Goal: Task Accomplishment & Management: Use online tool/utility

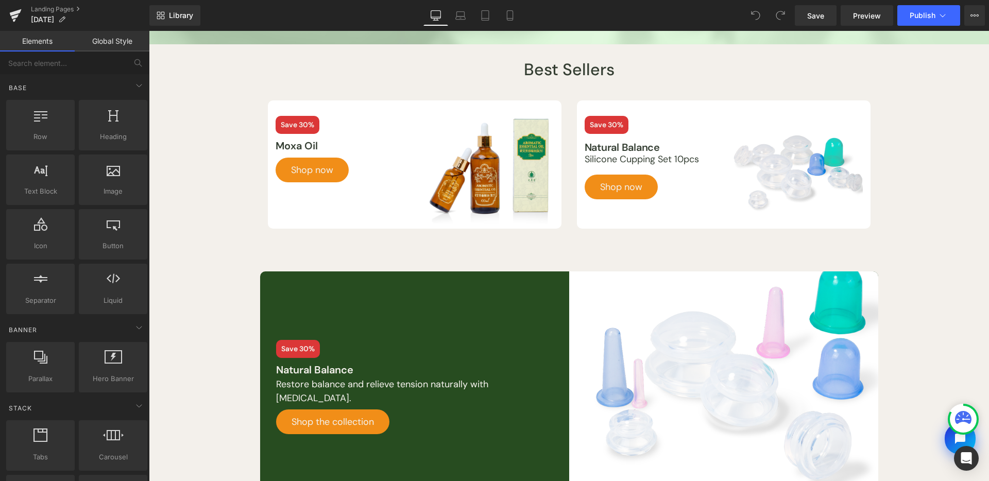
scroll to position [537, 0]
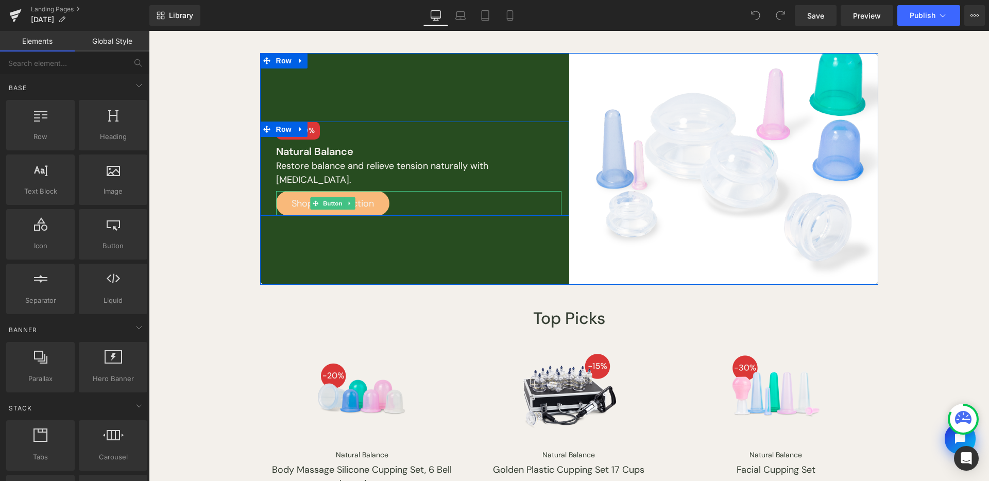
click at [306, 210] on span "Shop the collection" at bounding box center [333, 203] width 82 height 25
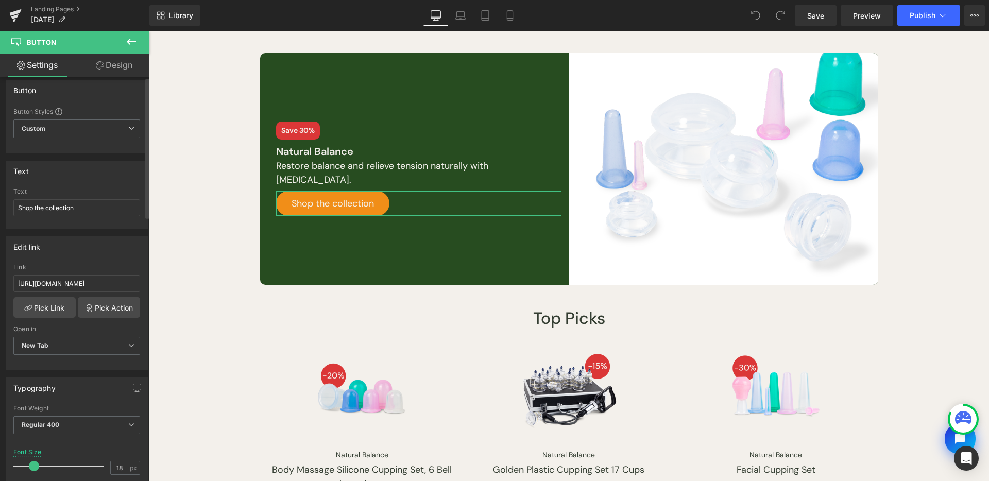
scroll to position [15, 0]
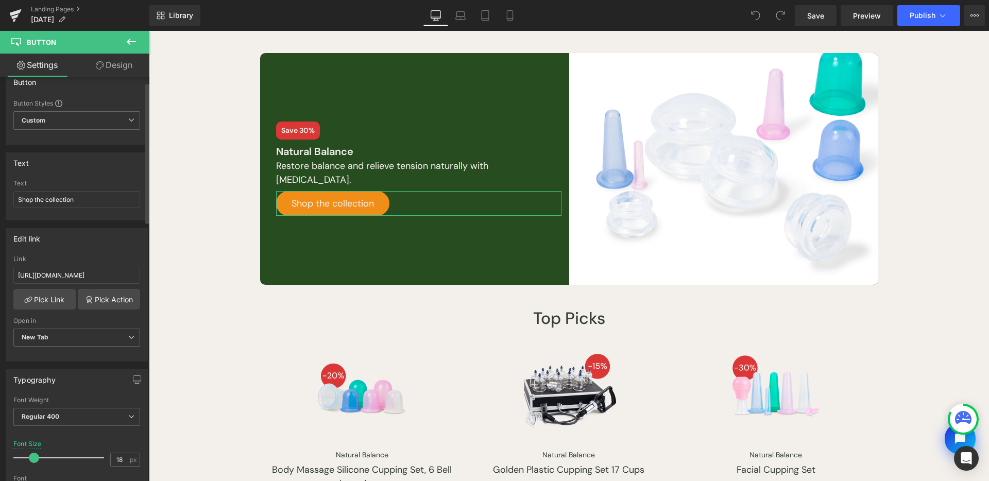
click at [35, 327] on div "Open in New Tab Current Tab New Tab" at bounding box center [76, 337] width 127 height 41
drag, startPoint x: 39, startPoint y: 332, endPoint x: 47, endPoint y: 338, distance: 10.6
click at [39, 332] on span "New Tab" at bounding box center [76, 338] width 127 height 18
click at [57, 360] on li "Current Tab" at bounding box center [74, 355] width 123 height 15
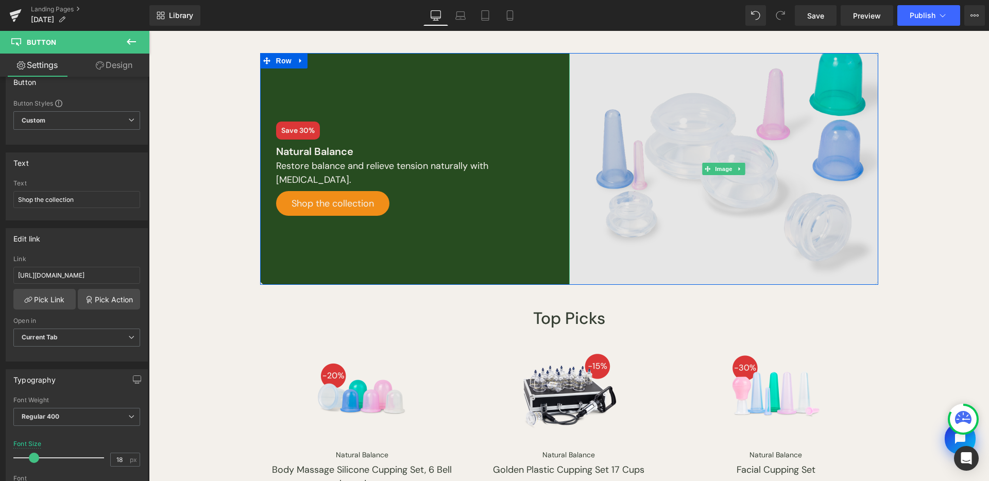
click at [737, 158] on img at bounding box center [723, 169] width 309 height 232
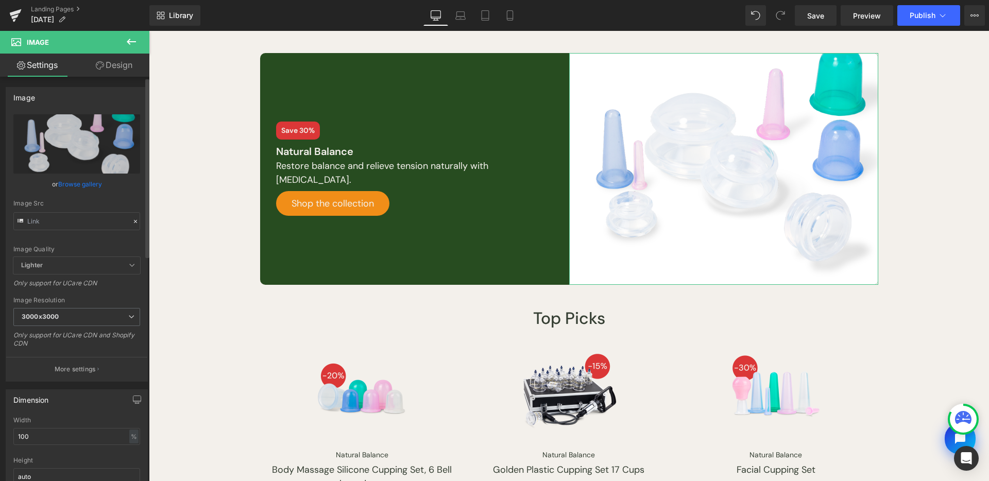
scroll to position [348, 0]
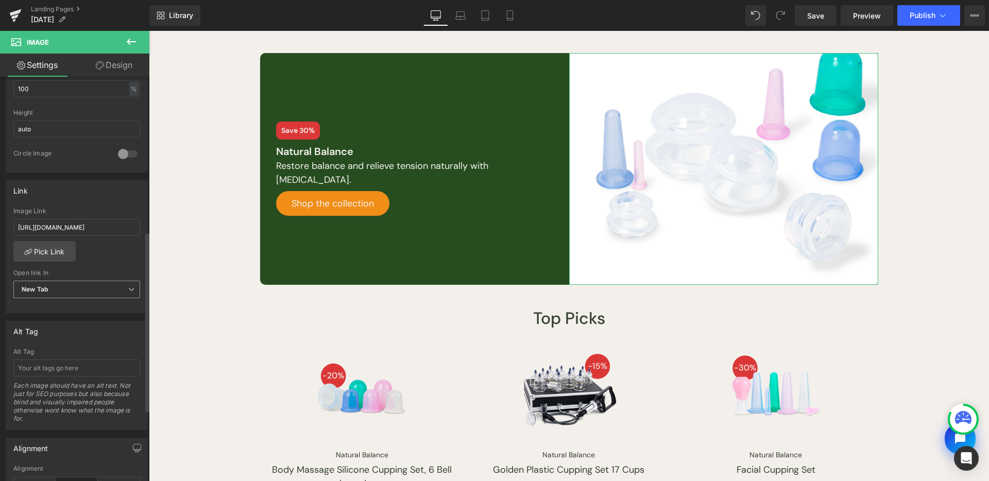
click at [62, 287] on span "New Tab" at bounding box center [76, 290] width 127 height 18
click at [65, 304] on li "Current Tab" at bounding box center [74, 307] width 123 height 15
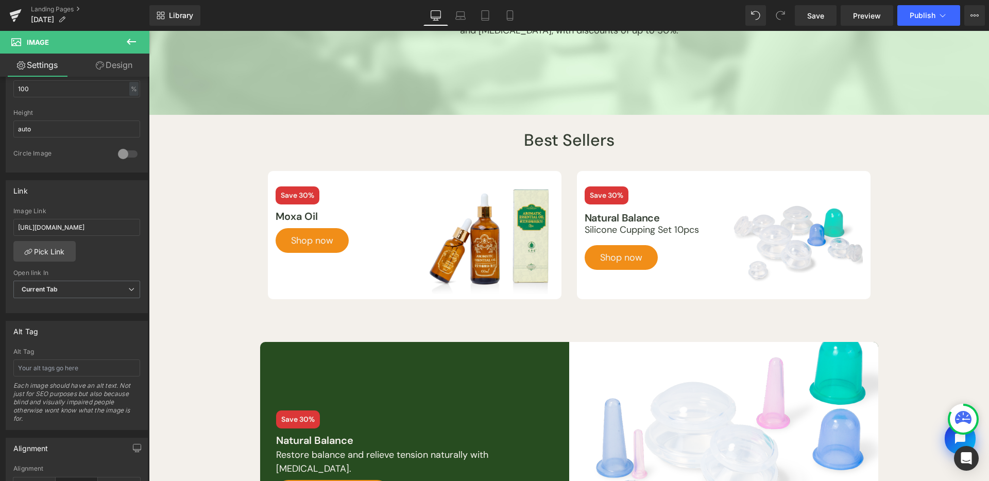
scroll to position [28, 0]
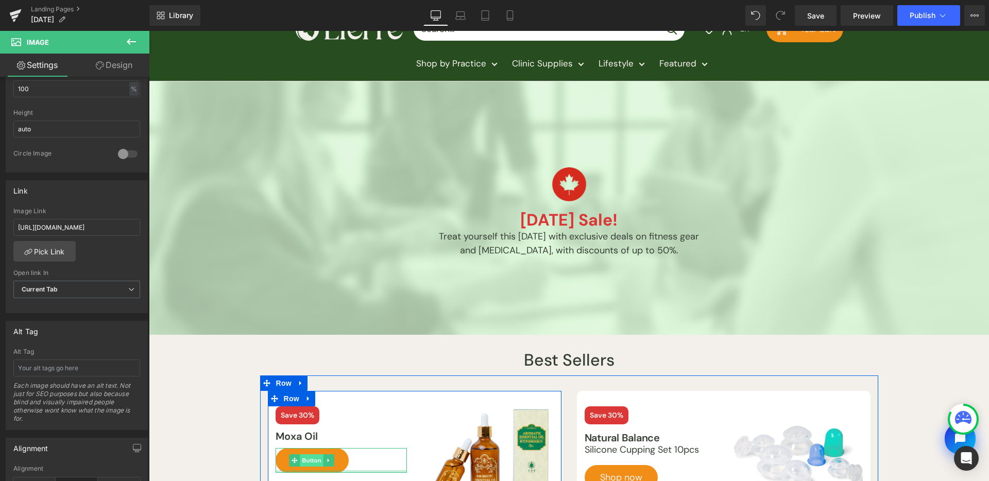
click at [307, 461] on span "Button" at bounding box center [312, 460] width 24 height 12
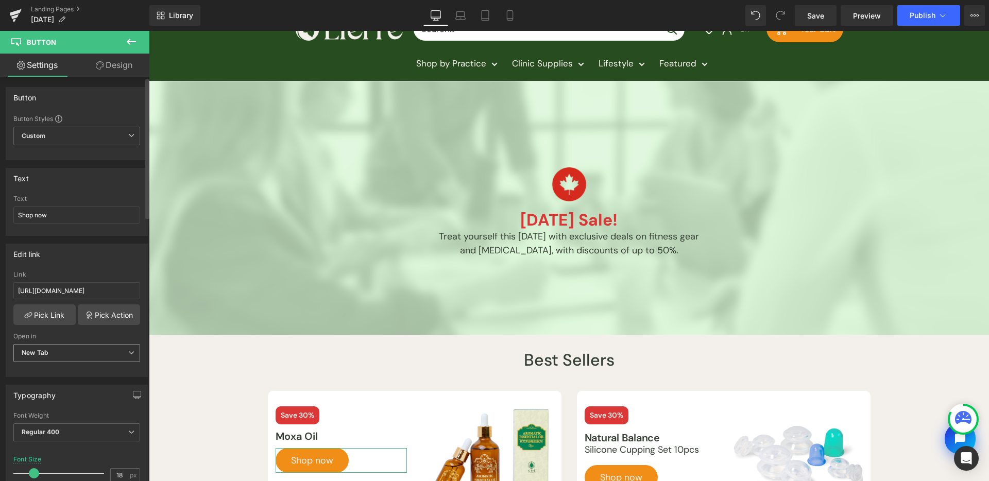
scroll to position [173, 0]
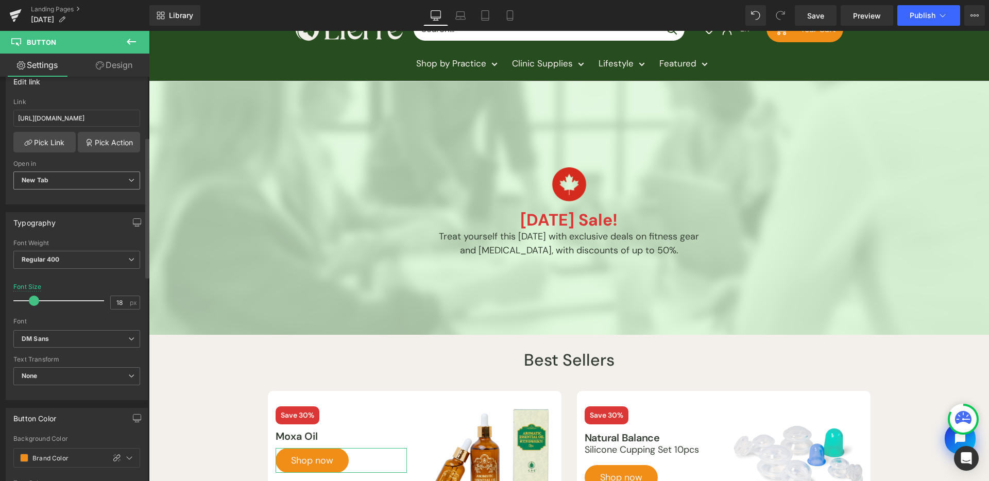
click at [88, 183] on span "New Tab" at bounding box center [76, 181] width 127 height 18
drag, startPoint x: 87, startPoint y: 198, endPoint x: 318, endPoint y: 435, distance: 330.8
click at [87, 198] on li "Current Tab" at bounding box center [74, 198] width 123 height 15
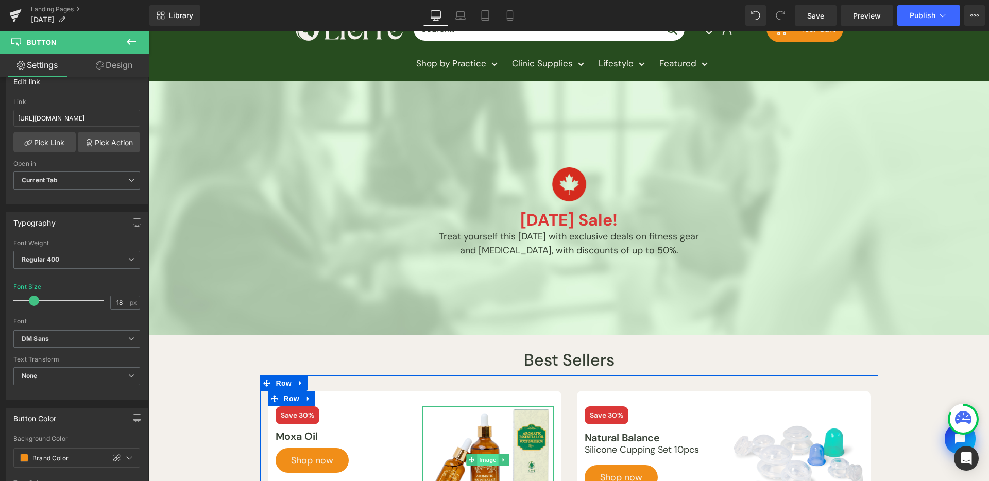
click at [482, 456] on span "Image" at bounding box center [488, 460] width 22 height 12
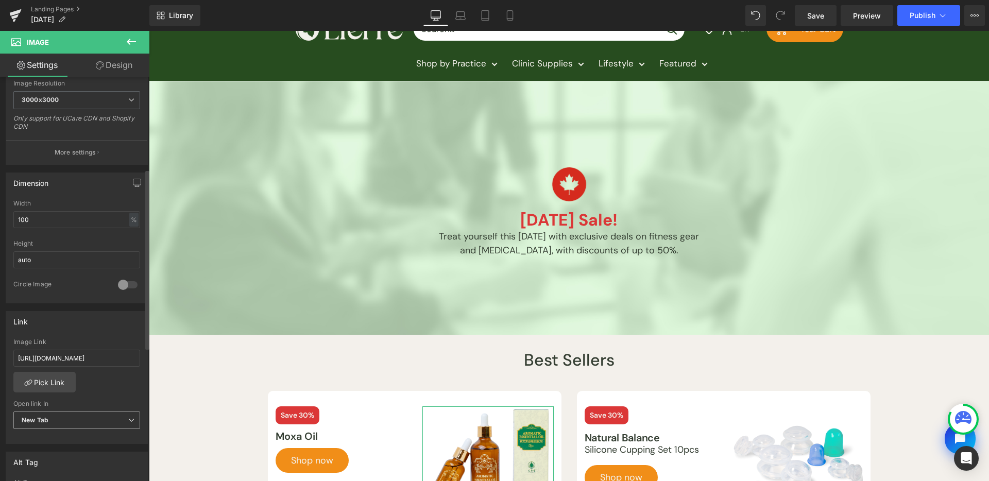
scroll to position [224, 0]
drag, startPoint x: 81, startPoint y: 411, endPoint x: 84, endPoint y: 416, distance: 6.3
click at [81, 411] on span "New Tab" at bounding box center [76, 414] width 127 height 18
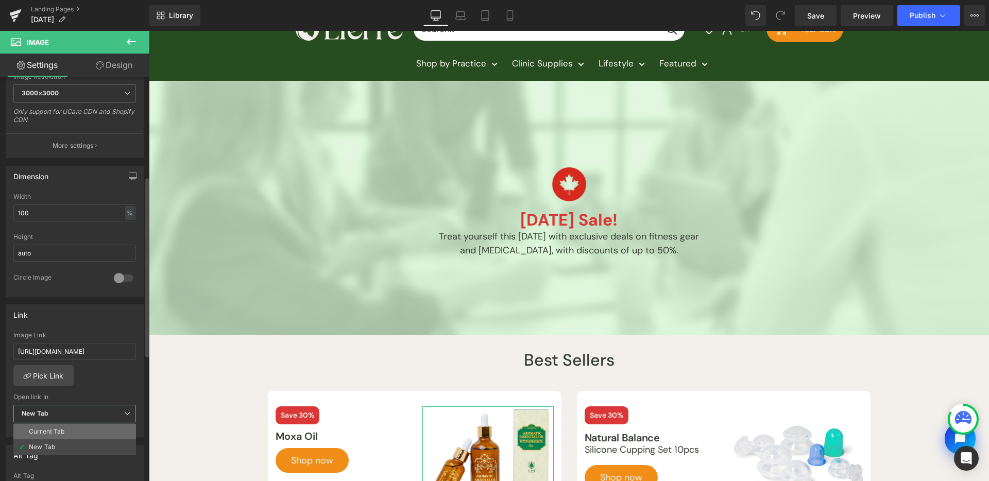
drag, startPoint x: 87, startPoint y: 430, endPoint x: 337, endPoint y: 339, distance: 266.5
click at [87, 430] on li "Current Tab" at bounding box center [74, 431] width 123 height 15
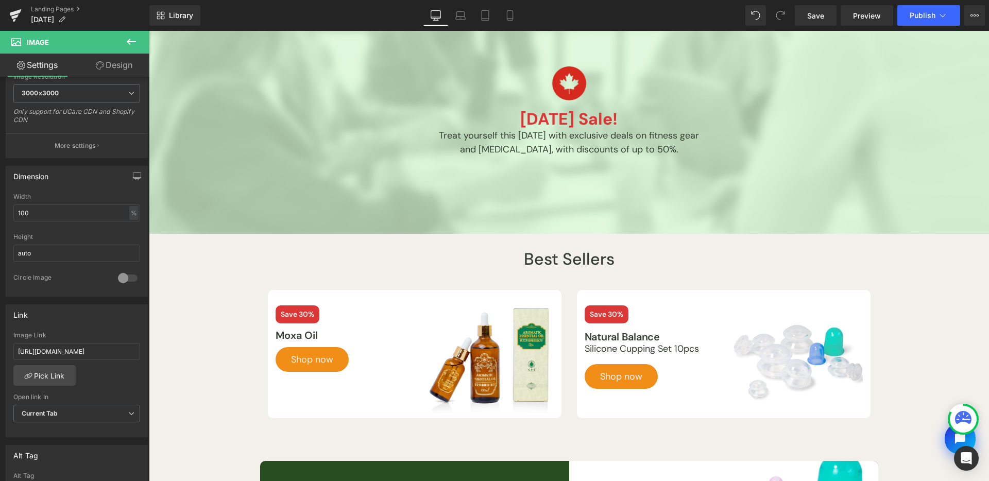
scroll to position [168, 0]
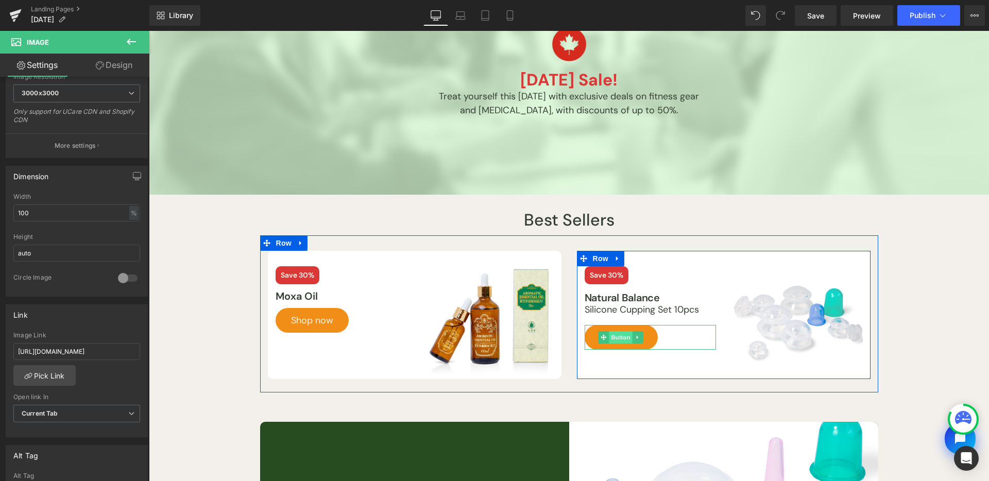
click at [623, 336] on span "Button" at bounding box center [621, 337] width 24 height 12
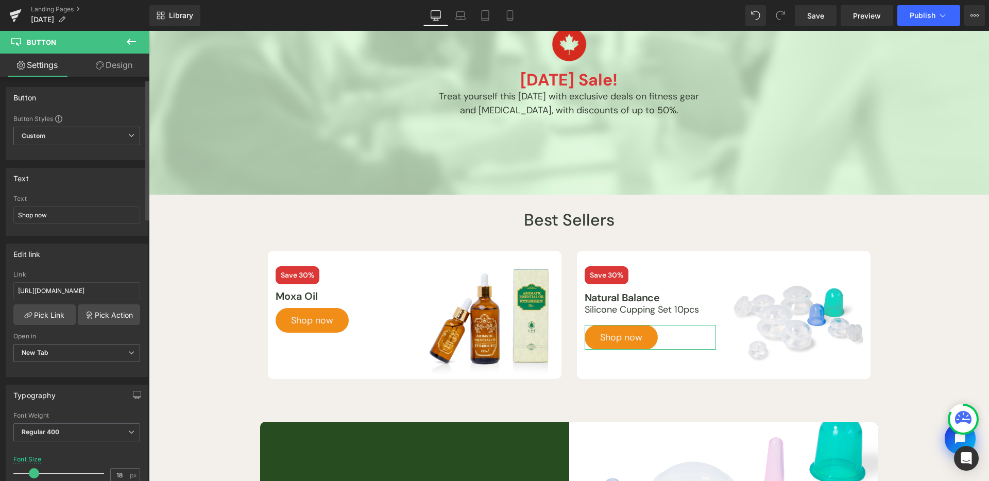
scroll to position [191, 0]
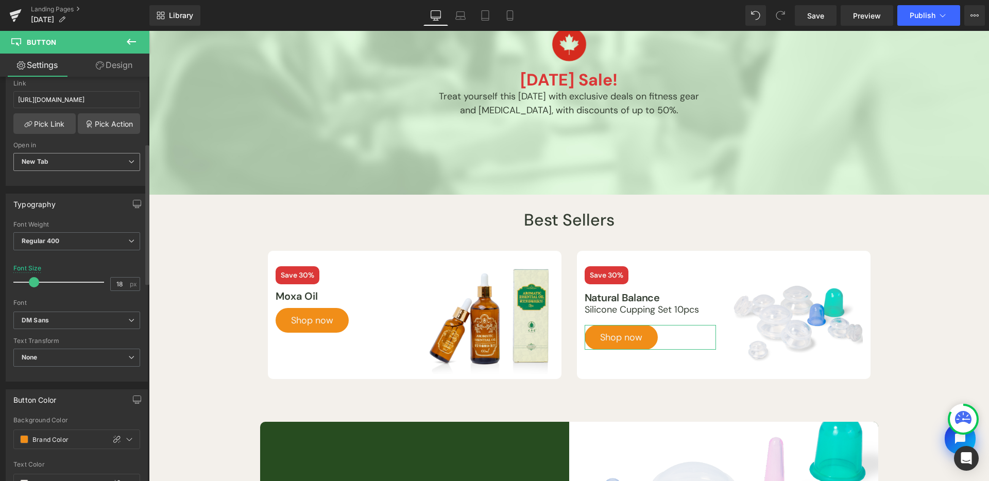
click at [75, 168] on span "New Tab" at bounding box center [76, 162] width 127 height 18
drag, startPoint x: 75, startPoint y: 177, endPoint x: 671, endPoint y: 280, distance: 605.0
click at [75, 177] on li "Current Tab" at bounding box center [74, 180] width 123 height 15
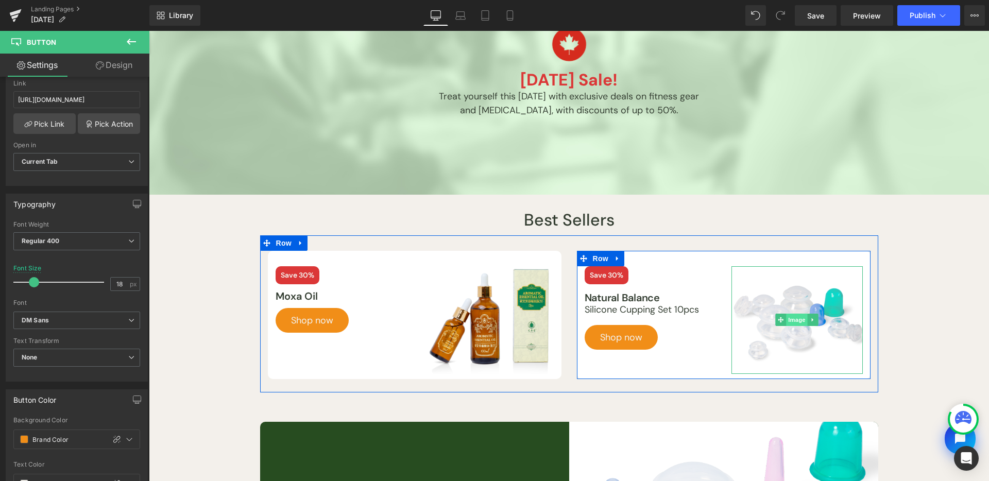
click at [799, 317] on span "Image" at bounding box center [797, 320] width 22 height 12
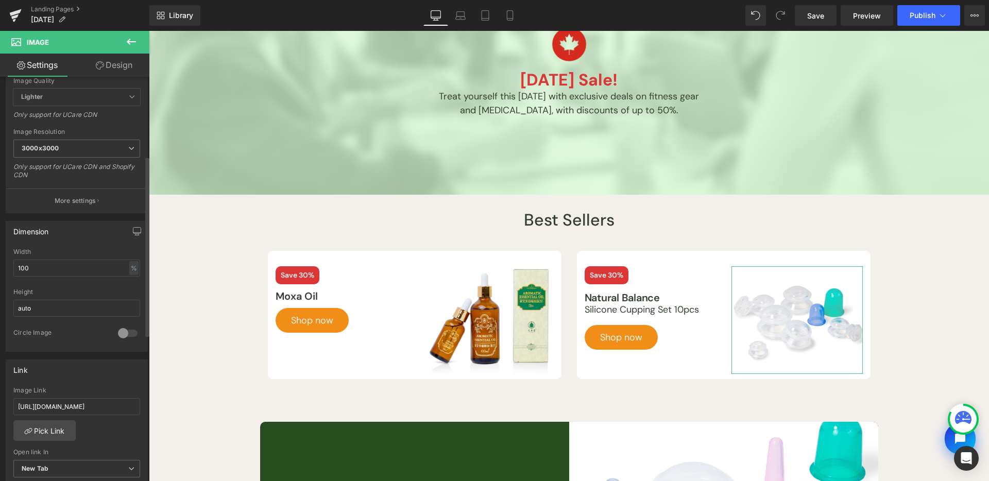
scroll to position [205, 0]
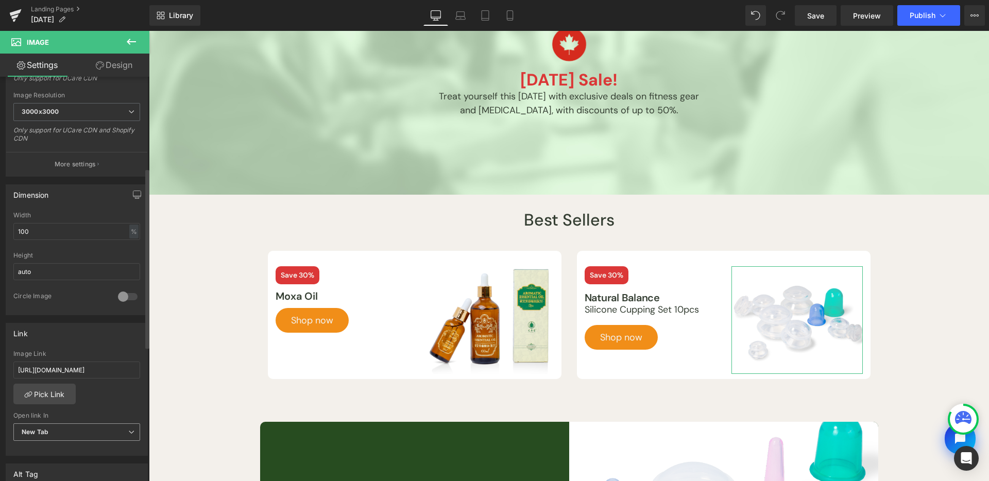
drag, startPoint x: 67, startPoint y: 427, endPoint x: 70, endPoint y: 438, distance: 12.1
click at [66, 427] on span "New Tab" at bounding box center [76, 432] width 127 height 18
click at [71, 443] on li "Current Tab" at bounding box center [74, 450] width 123 height 15
click at [516, 19] on link "Mobile" at bounding box center [510, 15] width 25 height 21
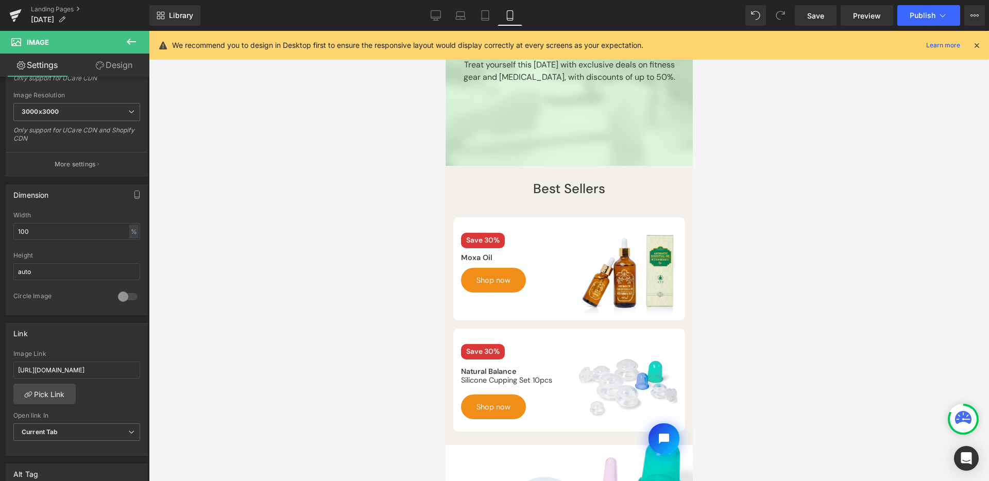
scroll to position [339, 0]
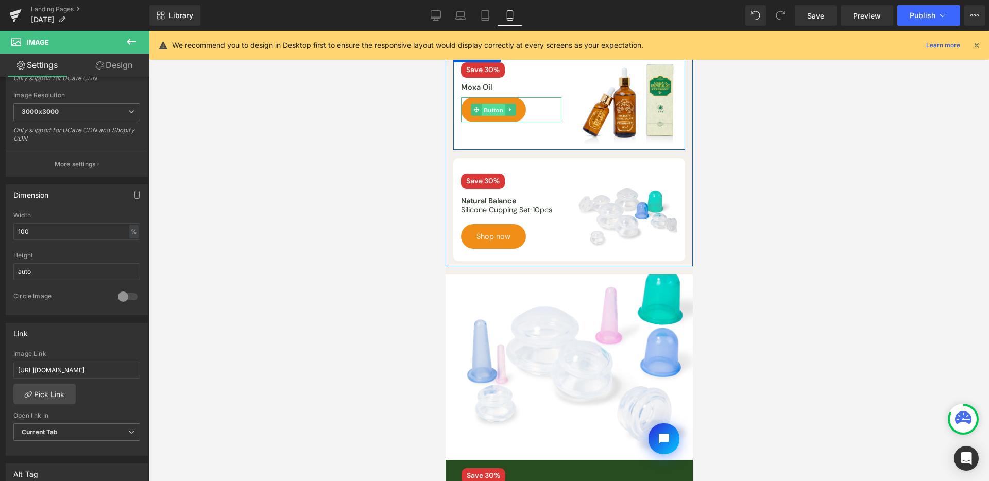
click at [493, 116] on span "Button" at bounding box center [493, 110] width 24 height 12
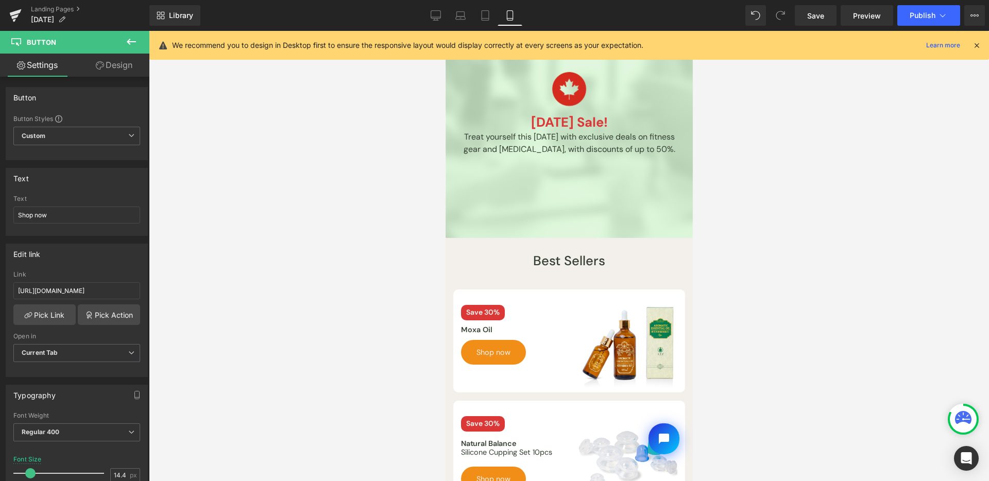
scroll to position [0, 0]
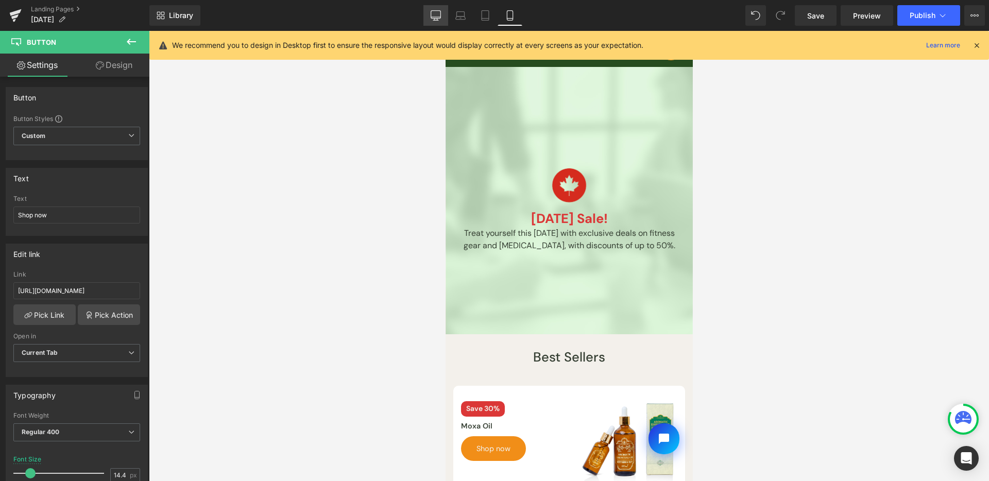
click at [440, 16] on icon at bounding box center [436, 15] width 10 height 10
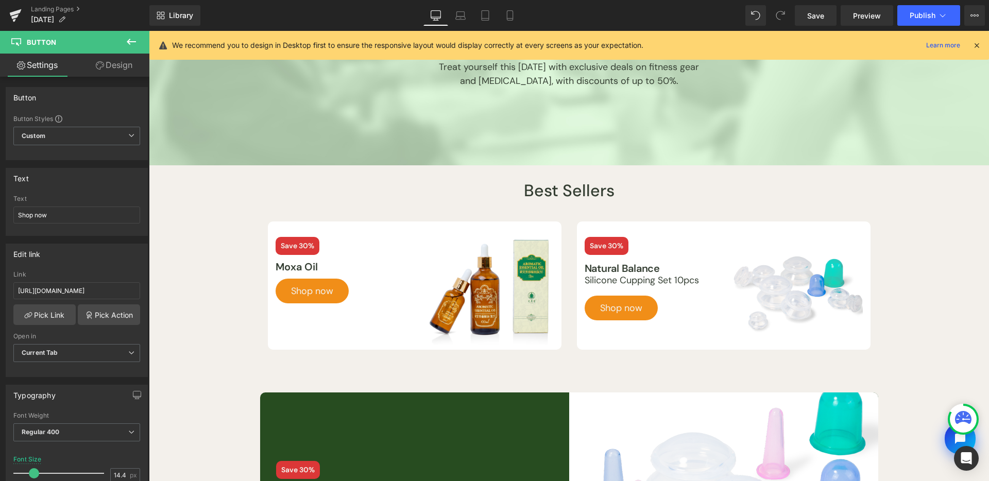
scroll to position [359, 0]
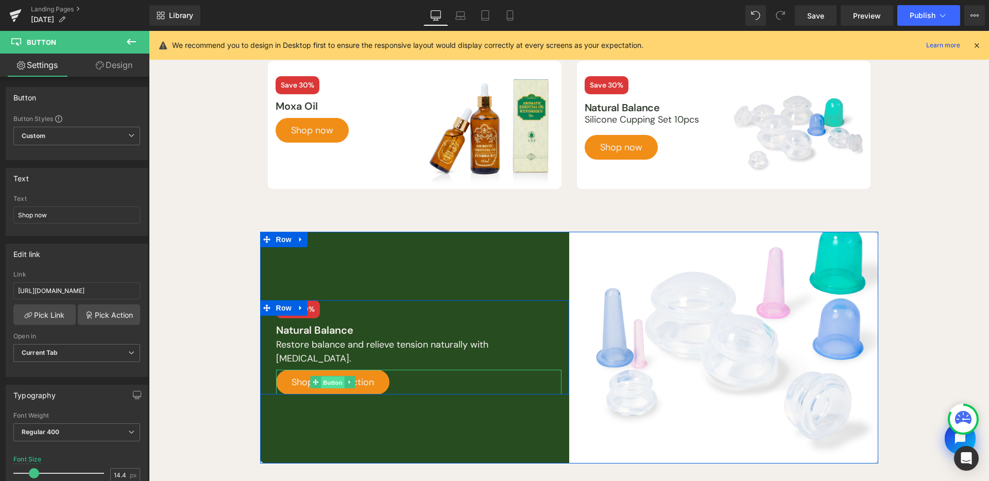
click at [321, 387] on span "Button" at bounding box center [333, 383] width 24 height 12
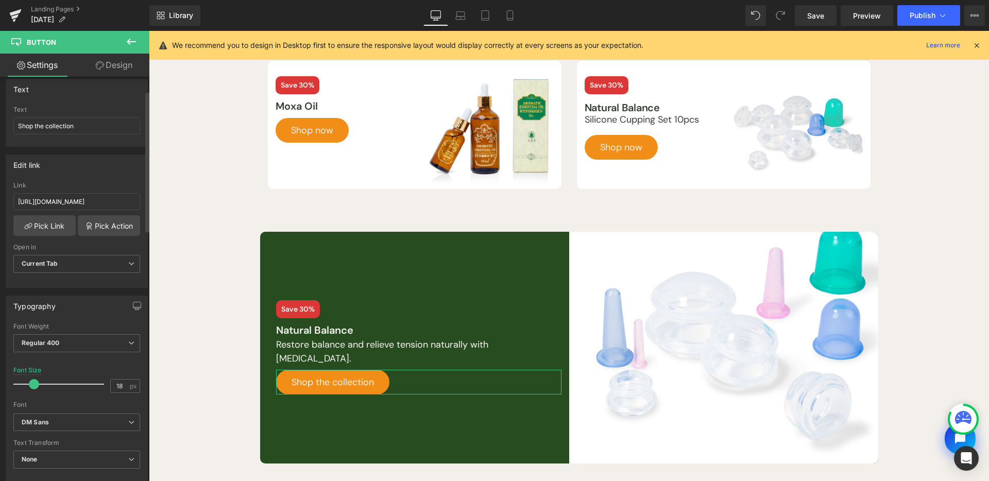
scroll to position [94, 0]
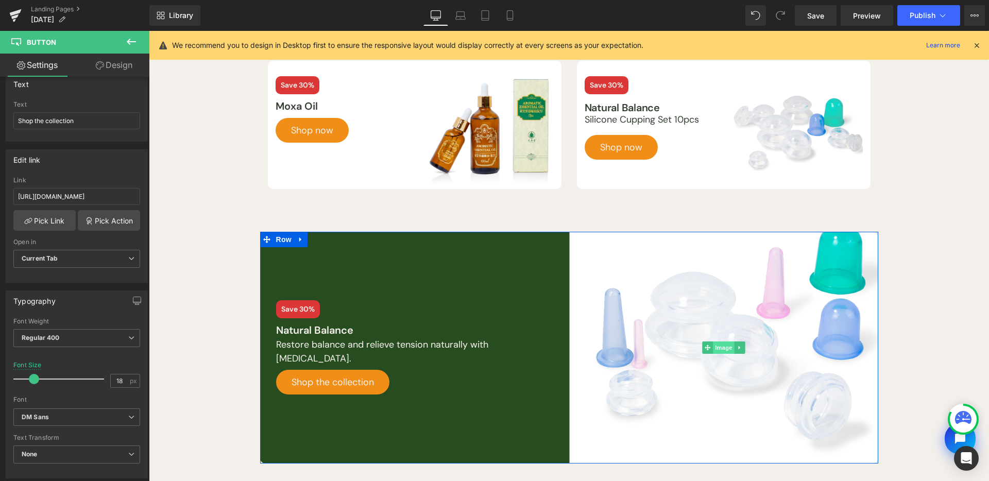
click at [713, 346] on span "Image" at bounding box center [724, 348] width 22 height 12
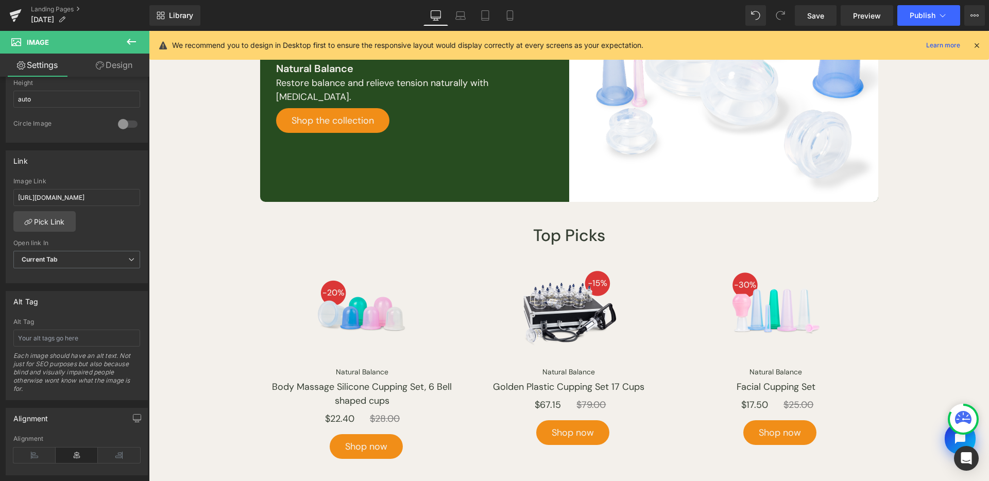
scroll to position [671, 0]
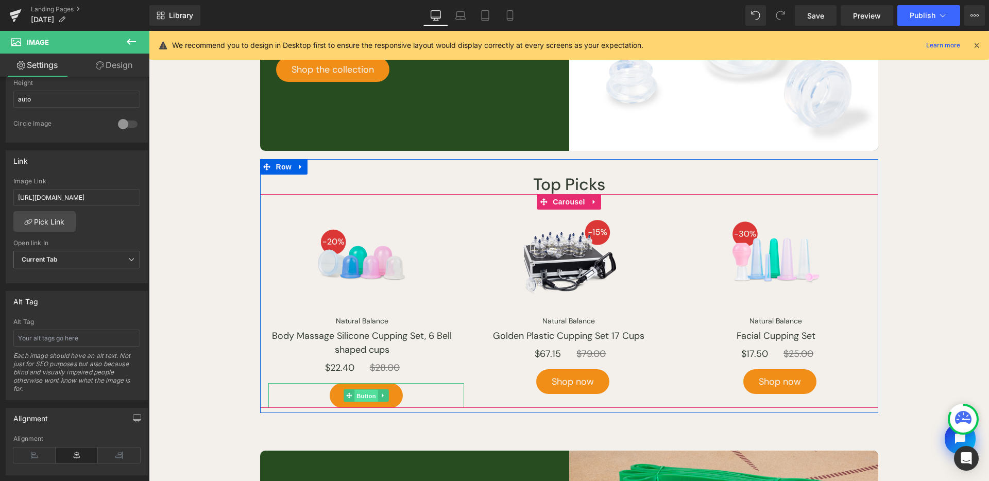
click at [361, 396] on span "Button" at bounding box center [366, 396] width 24 height 12
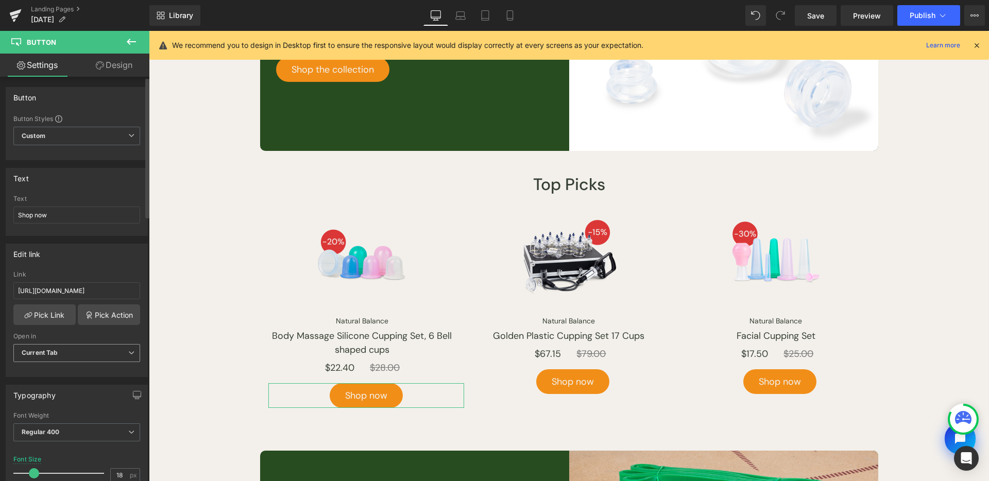
click at [68, 352] on span "Current Tab" at bounding box center [76, 353] width 127 height 18
click at [362, 258] on body "Skip to content Shop by Practice Clinic Supplies Lifestyle Featured Need help? …" at bounding box center [569, 359] width 840 height 1999
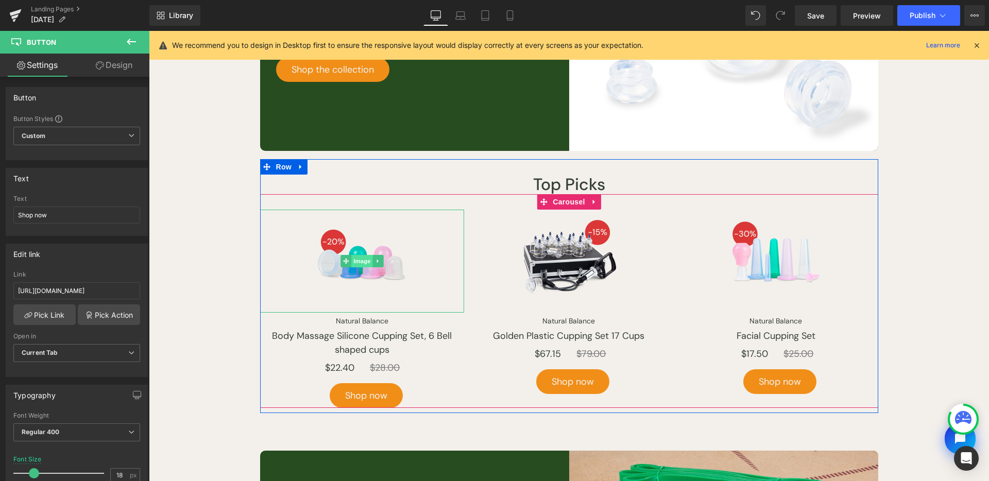
click at [361, 259] on span "Image" at bounding box center [362, 261] width 22 height 12
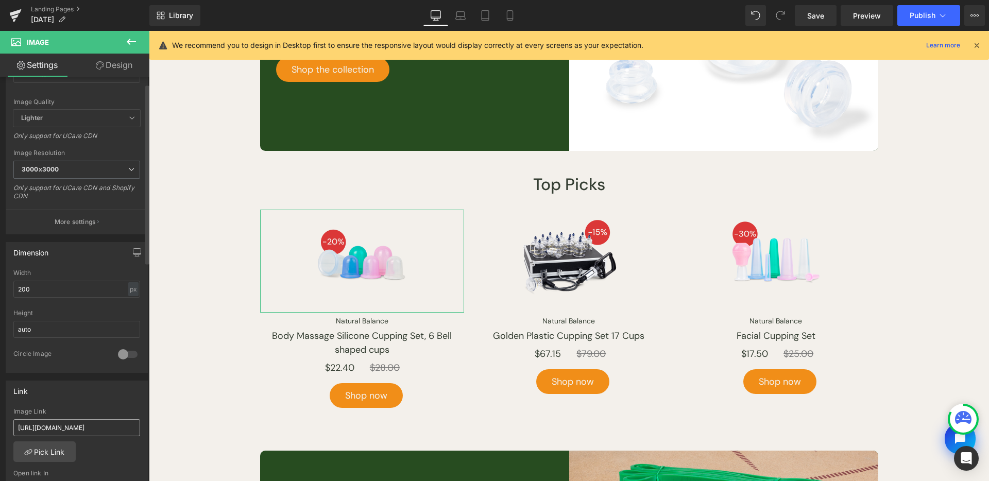
scroll to position [229, 0]
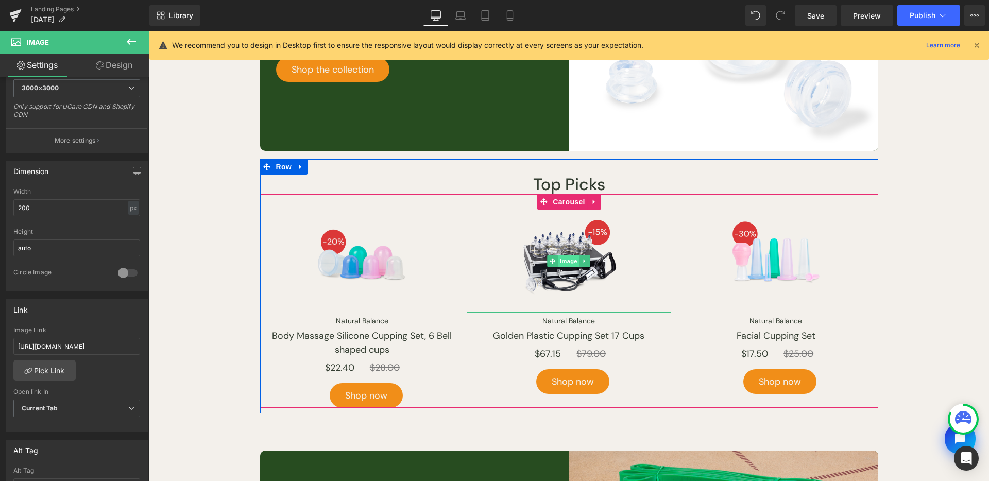
click at [563, 261] on span "Image" at bounding box center [569, 261] width 22 height 12
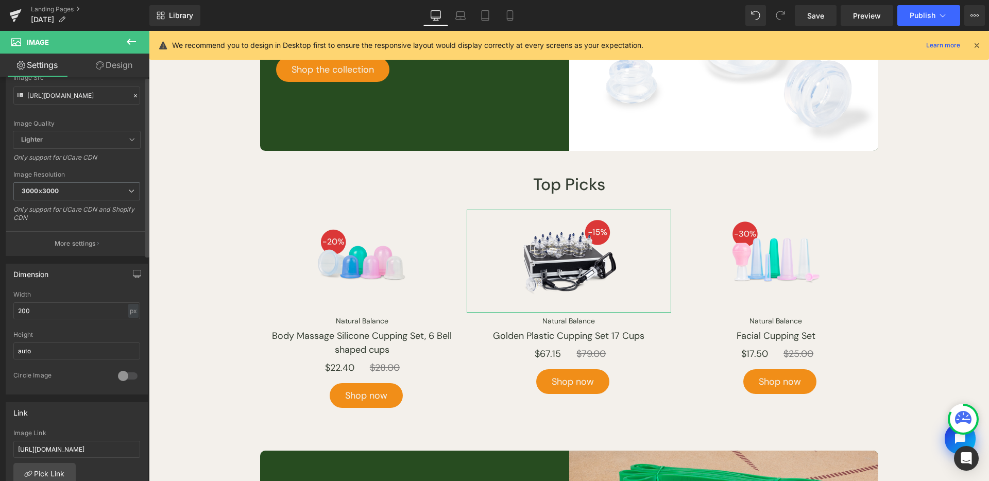
scroll to position [212, 0]
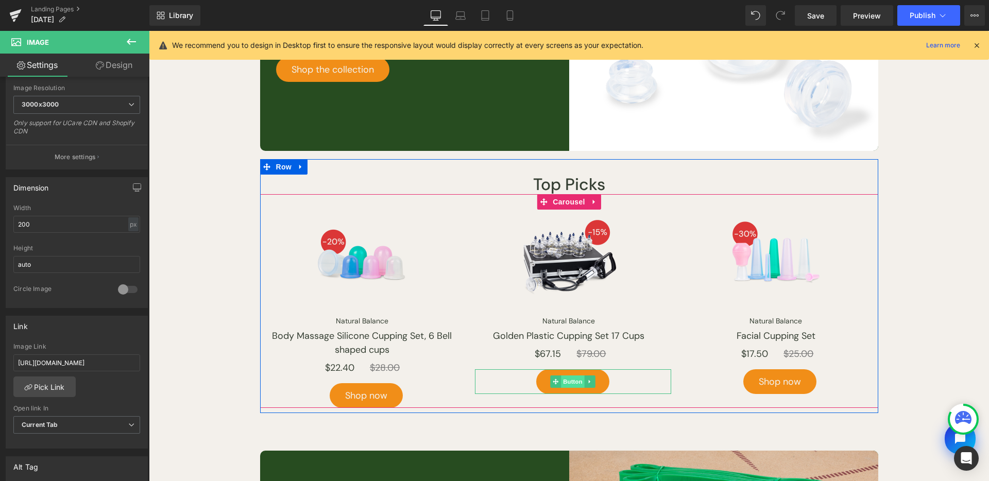
click at [573, 385] on span "Button" at bounding box center [574, 382] width 24 height 12
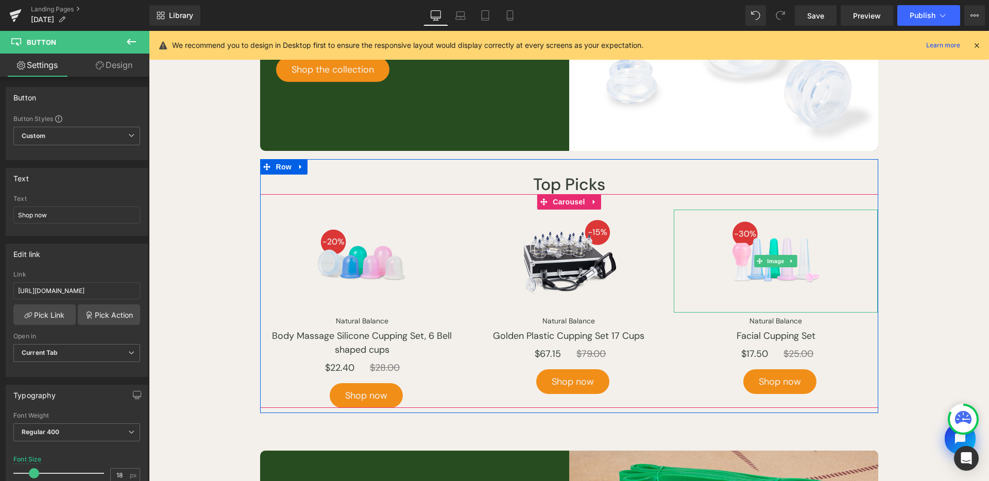
click at [766, 263] on span "Image" at bounding box center [776, 261] width 22 height 12
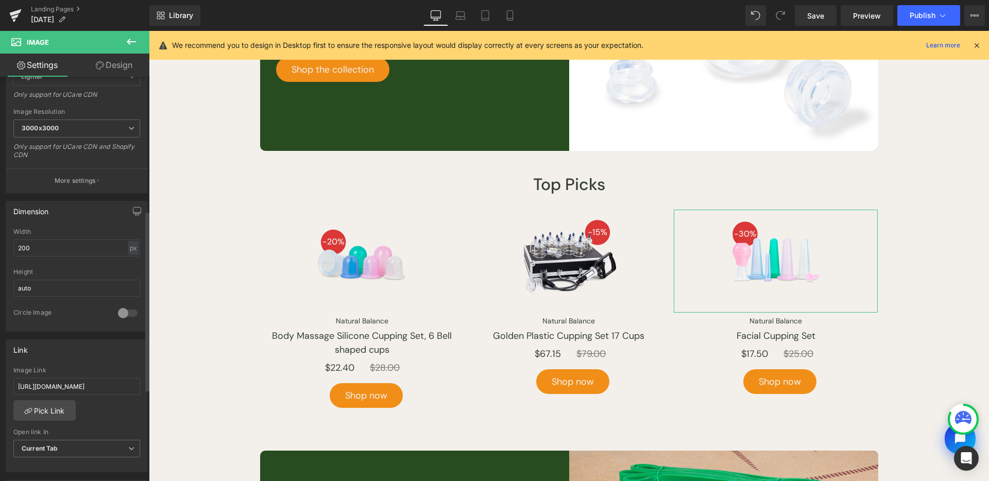
scroll to position [346, 0]
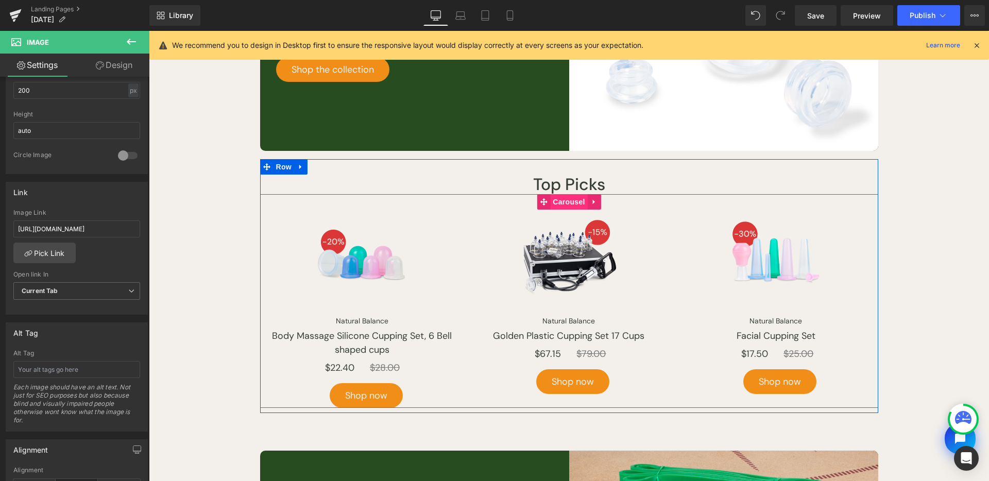
click at [559, 197] on span "Carousel" at bounding box center [568, 201] width 37 height 15
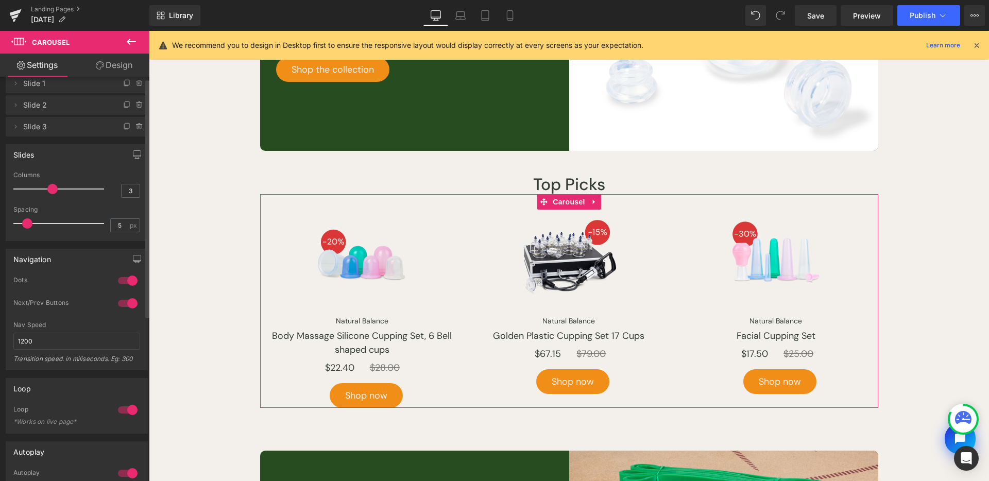
scroll to position [89, 0]
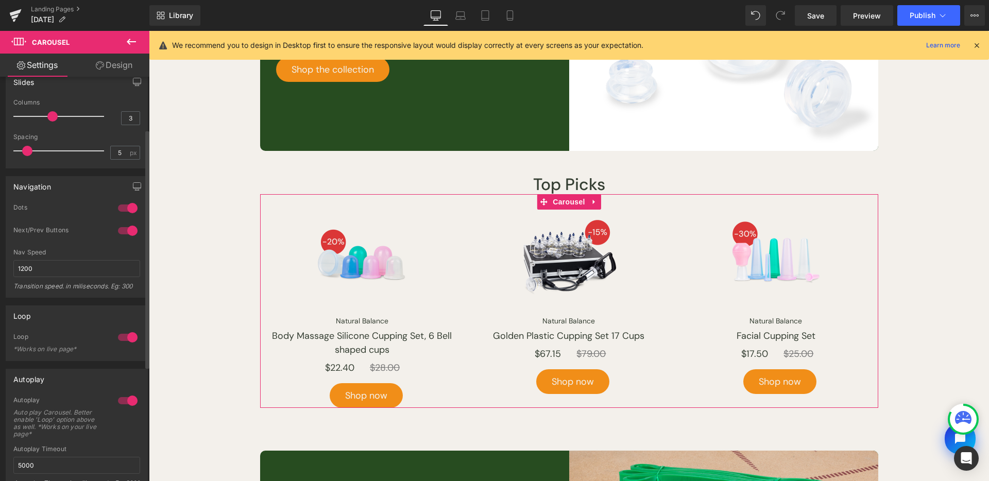
click at [130, 207] on div at bounding box center [127, 208] width 25 height 16
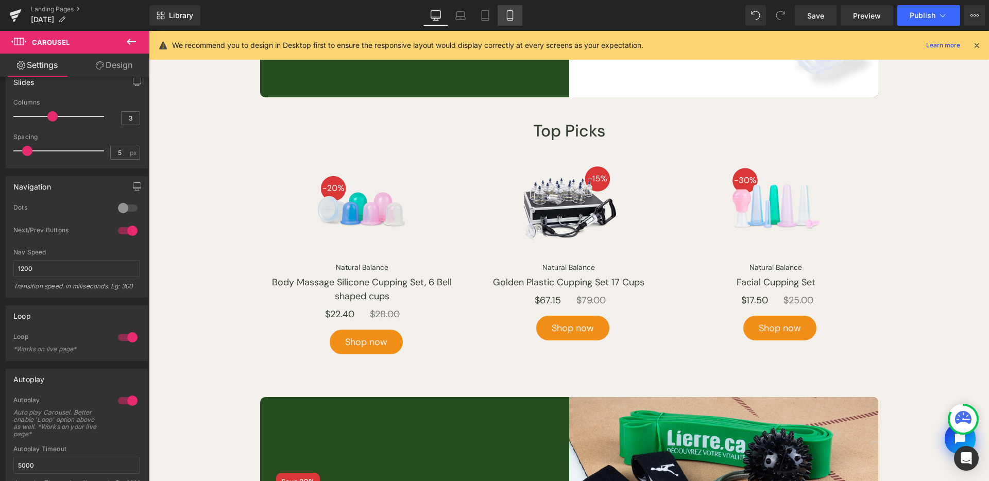
click at [507, 19] on icon at bounding box center [510, 15] width 10 height 10
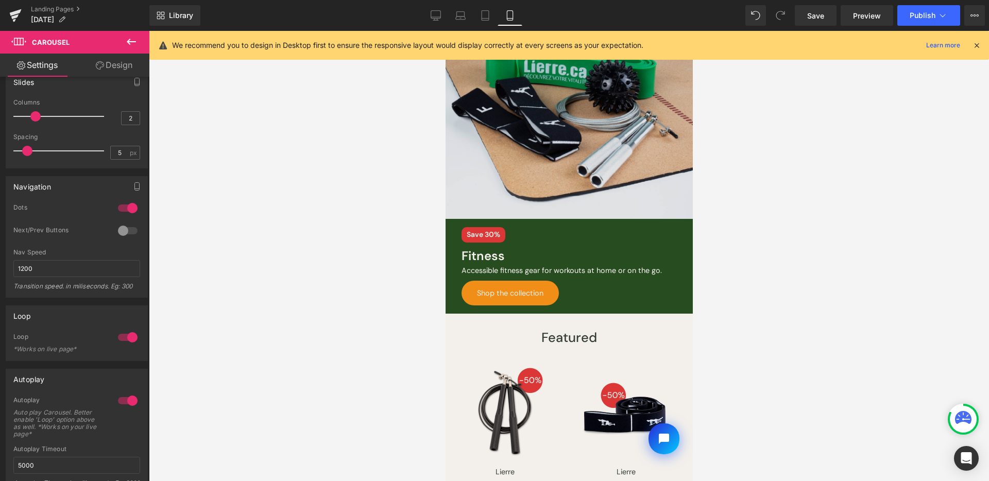
scroll to position [1240, 0]
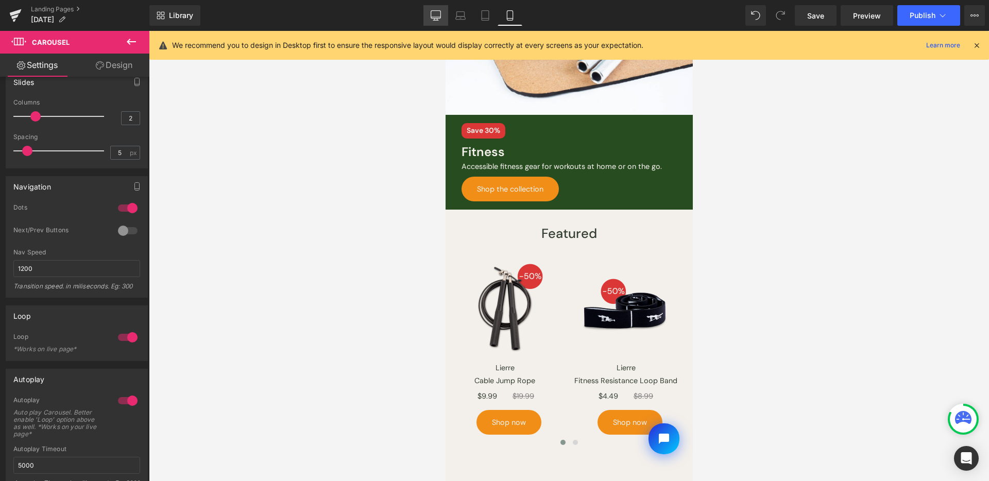
click at [438, 22] on link "Desktop" at bounding box center [435, 15] width 25 height 21
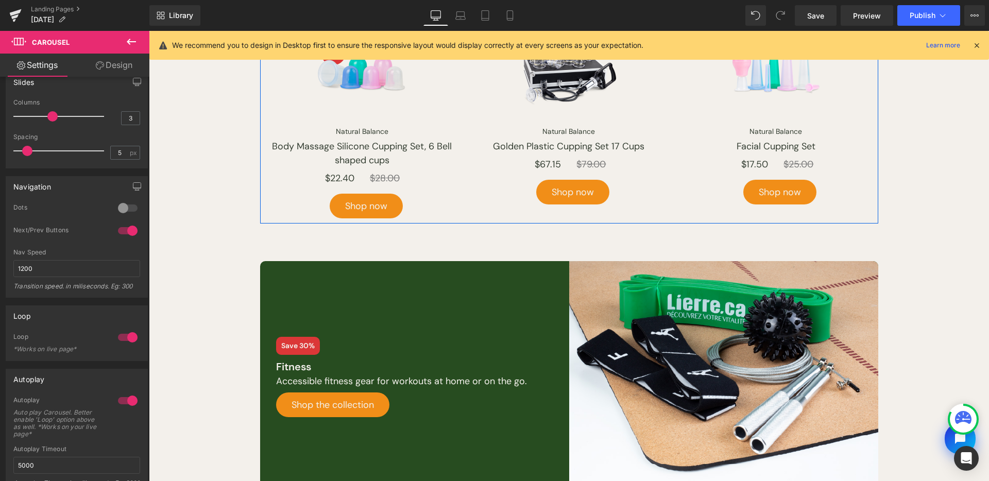
scroll to position [869, 0]
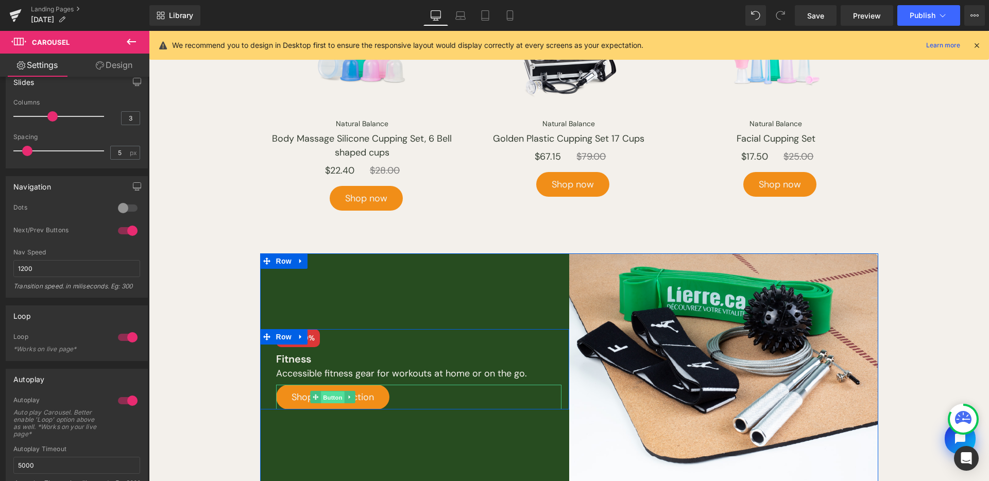
click at [322, 398] on span "Button" at bounding box center [333, 398] width 24 height 12
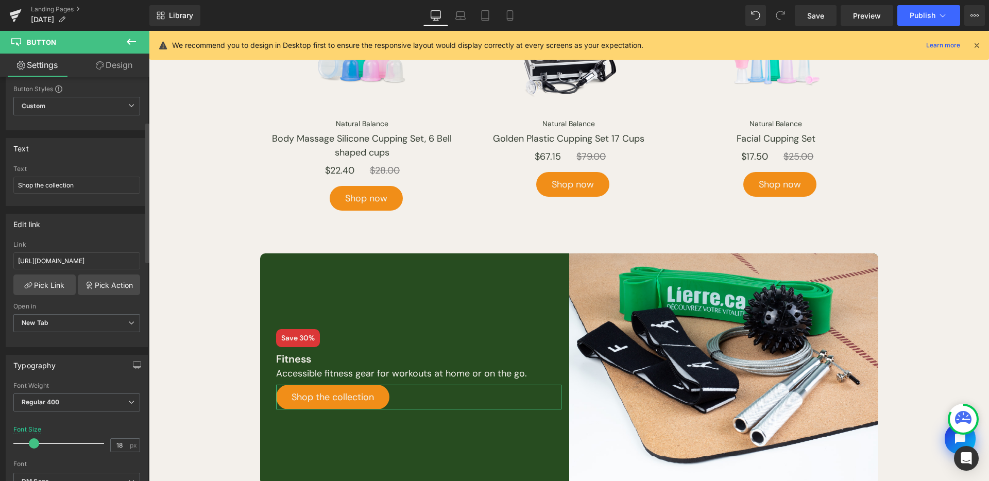
scroll to position [182, 0]
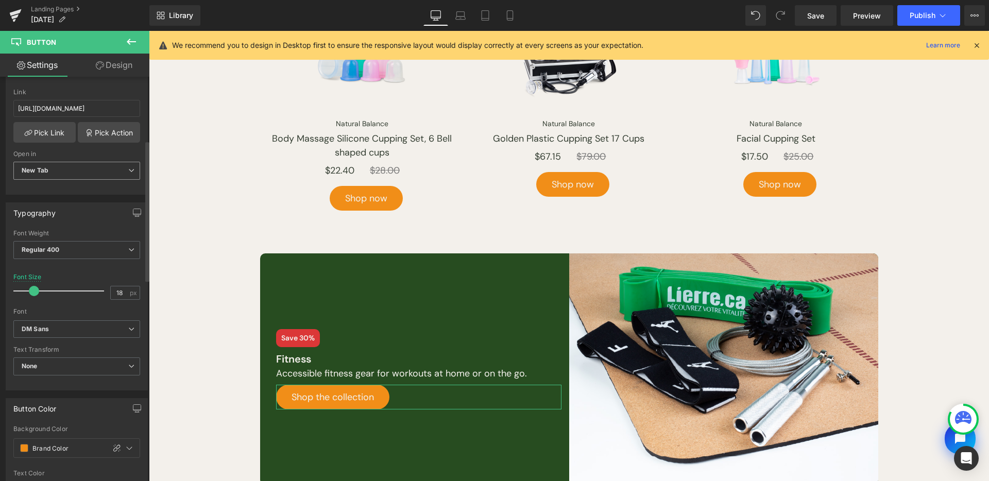
click at [95, 169] on span "New Tab" at bounding box center [76, 171] width 127 height 18
click at [93, 197] on li "New Tab" at bounding box center [74, 204] width 123 height 15
click at [98, 172] on span "New Tab" at bounding box center [76, 171] width 127 height 18
click at [94, 189] on li "Current Tab" at bounding box center [74, 188] width 123 height 15
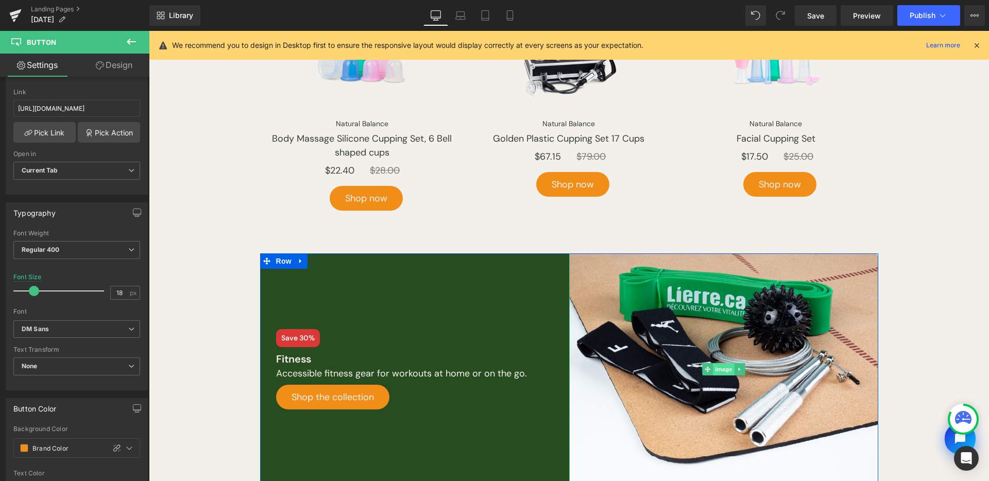
click at [713, 372] on span "Image" at bounding box center [724, 369] width 22 height 12
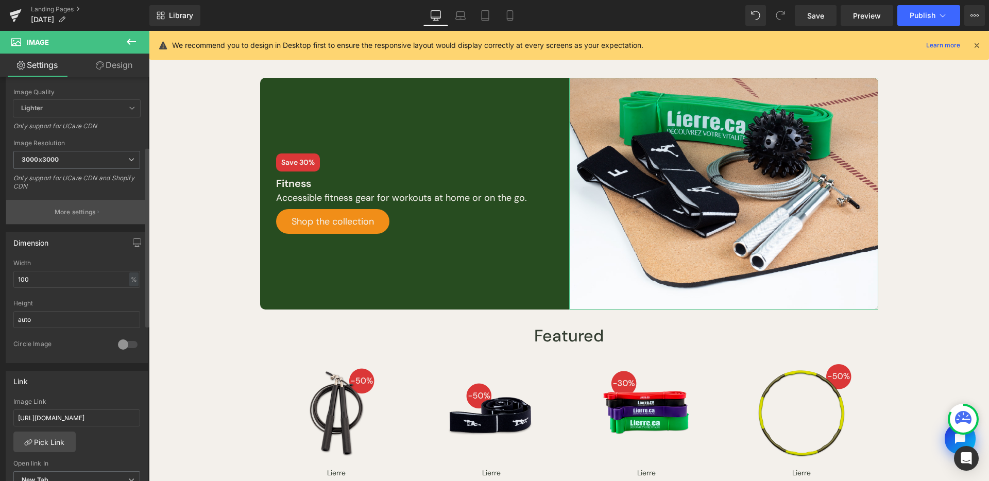
scroll to position [251, 0]
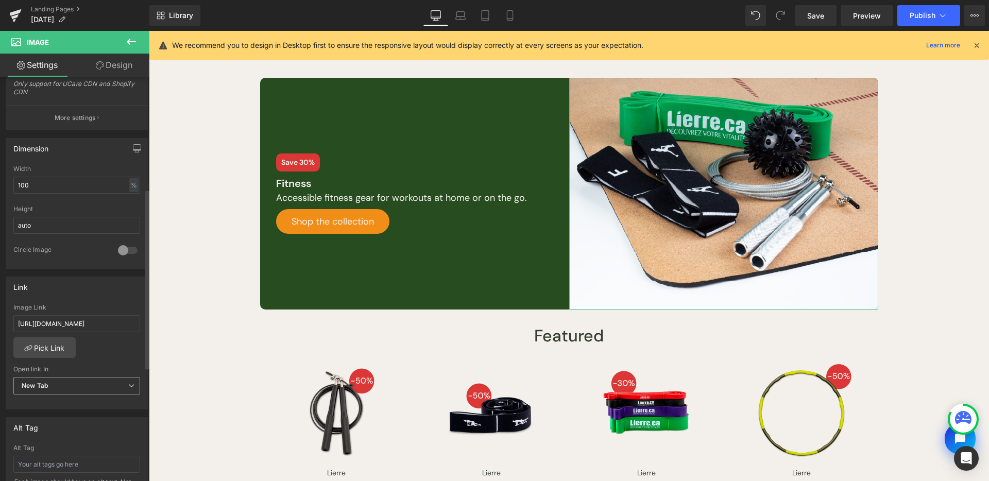
click at [62, 383] on span "New Tab" at bounding box center [76, 386] width 127 height 18
drag, startPoint x: 67, startPoint y: 396, endPoint x: 135, endPoint y: 401, distance: 68.2
click at [67, 396] on li "Current Tab" at bounding box center [74, 403] width 123 height 15
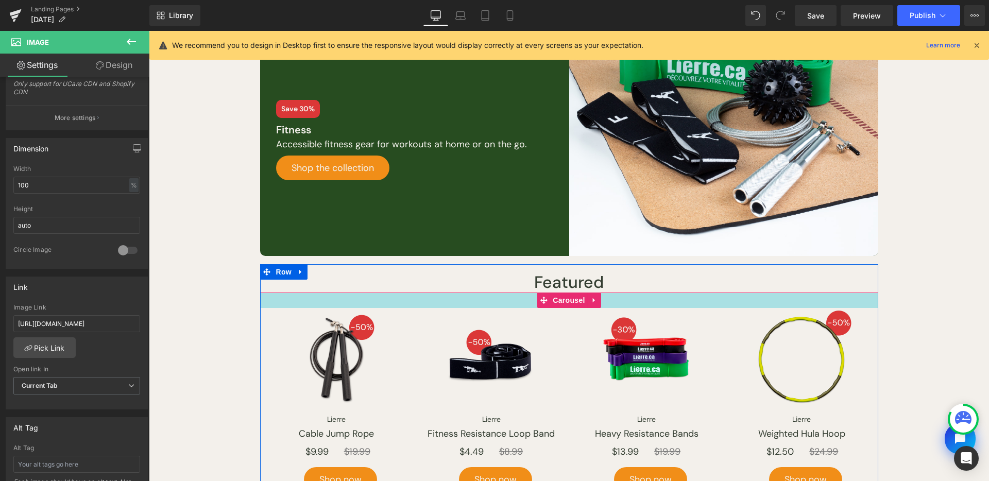
scroll to position [1232, 0]
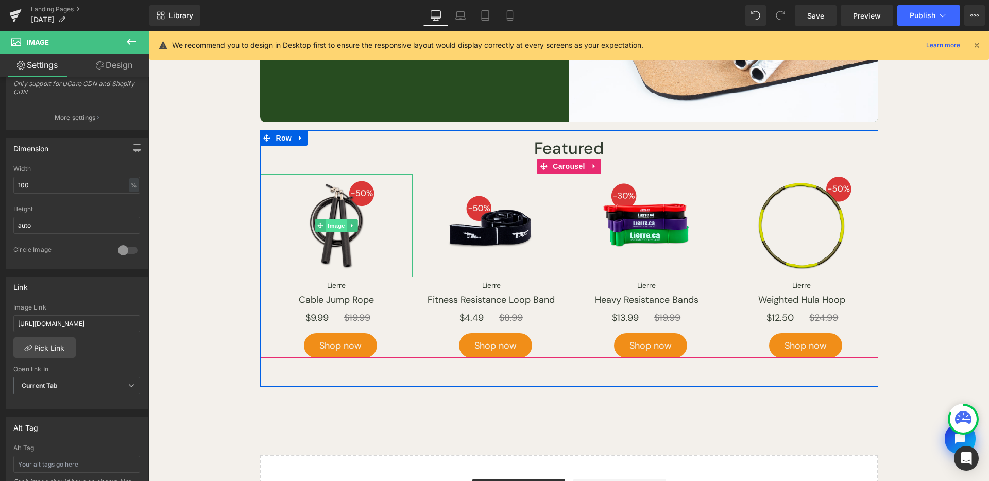
click at [334, 226] on span "Image" at bounding box center [337, 225] width 22 height 12
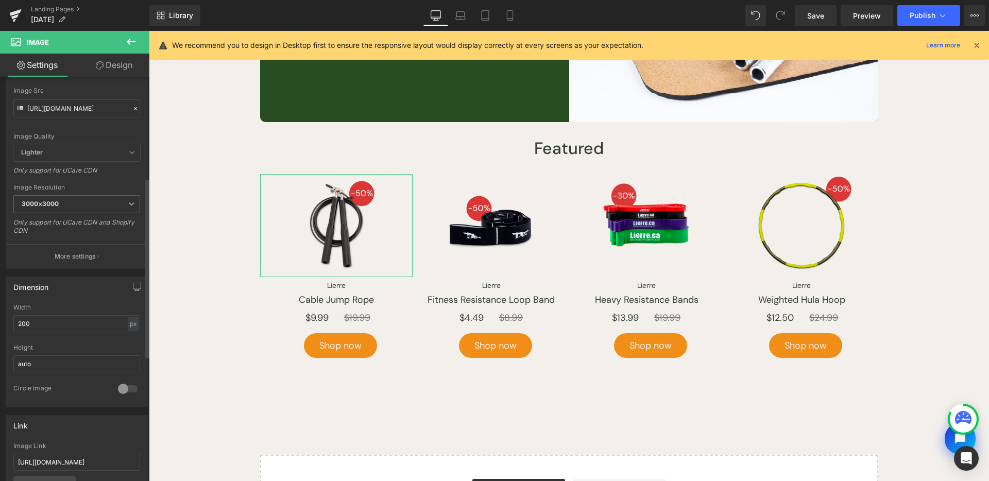
scroll to position [306, 0]
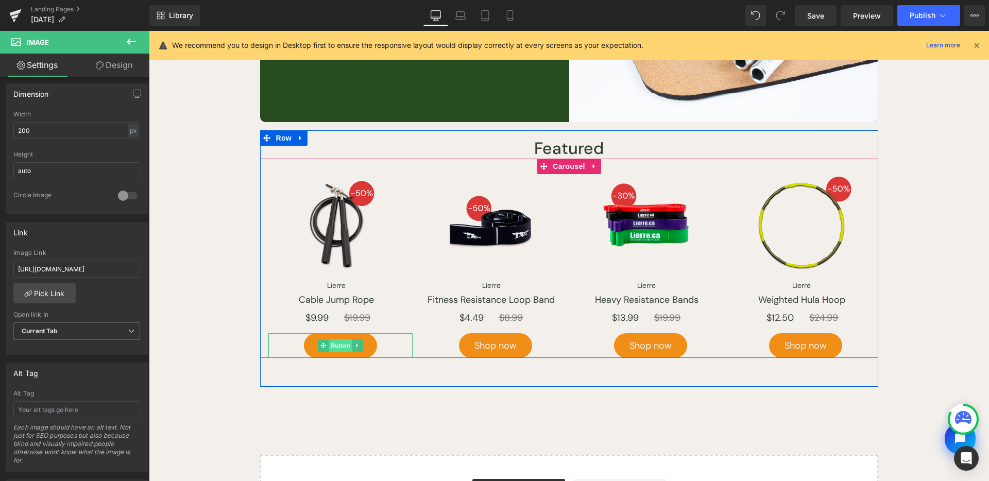
click at [332, 347] on span "Button" at bounding box center [341, 345] width 24 height 12
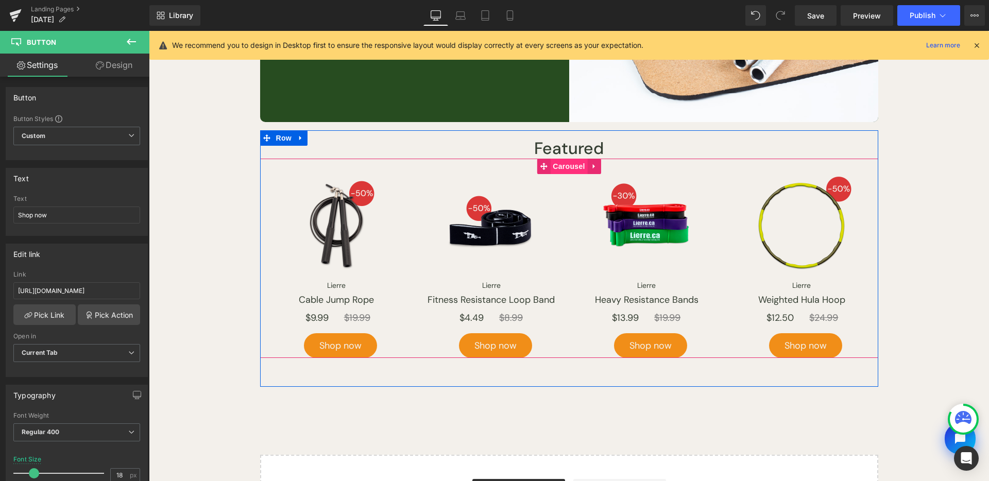
click at [570, 164] on span "Carousel" at bounding box center [568, 166] width 37 height 15
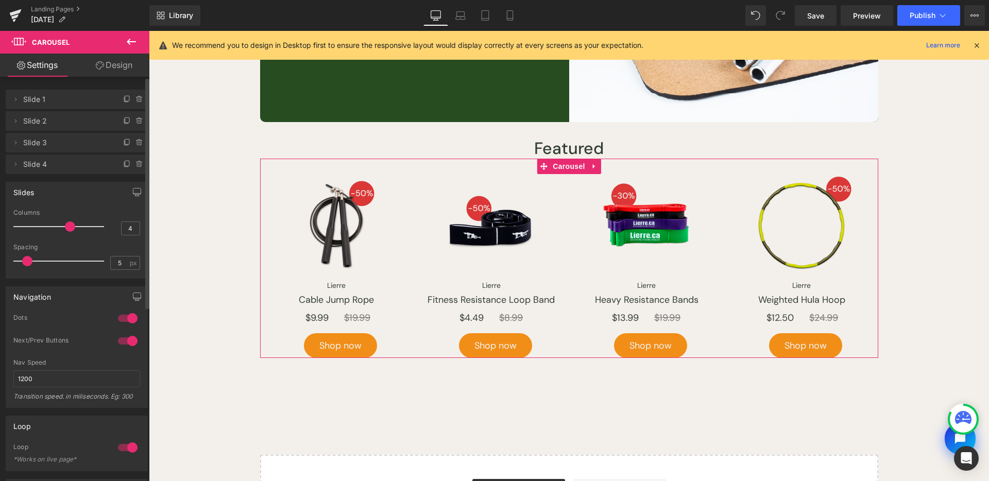
click at [122, 318] on div at bounding box center [127, 318] width 25 height 16
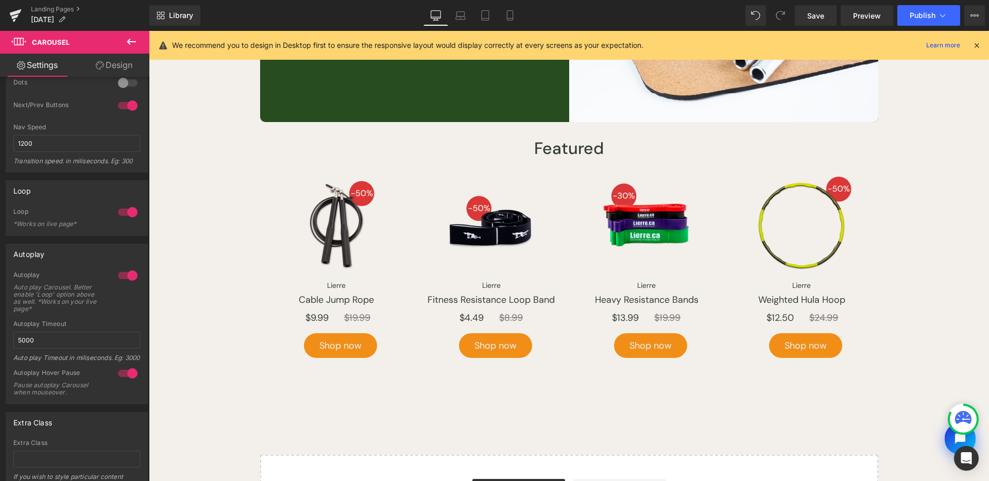
scroll to position [179, 0]
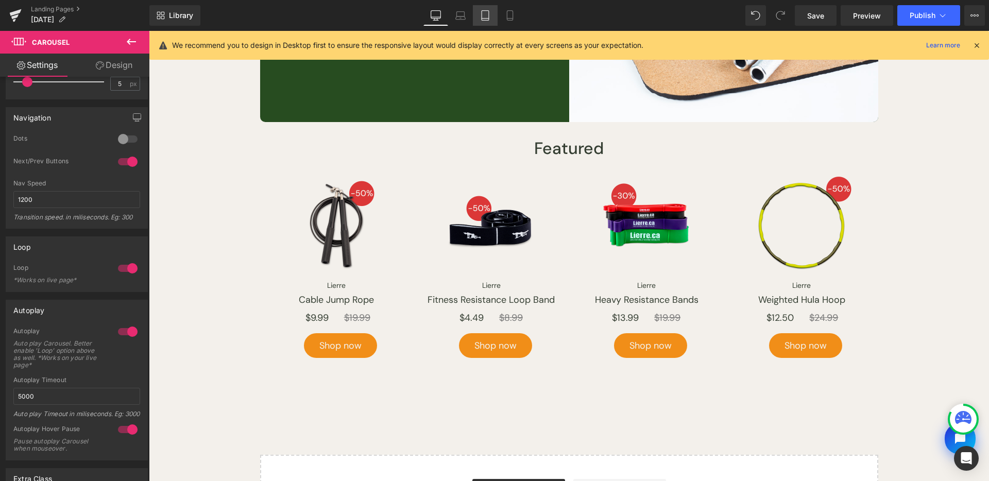
click at [481, 15] on icon at bounding box center [485, 15] width 10 height 10
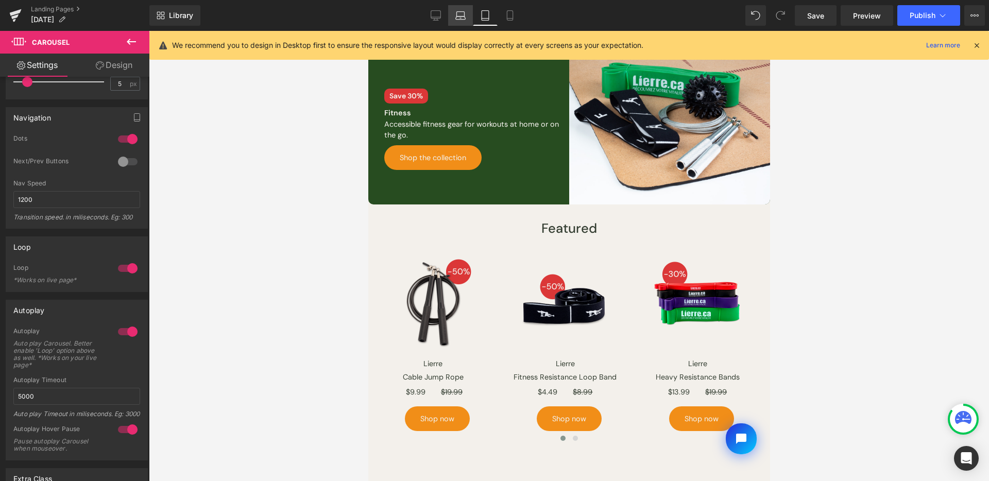
click at [465, 12] on icon at bounding box center [460, 15] width 10 height 10
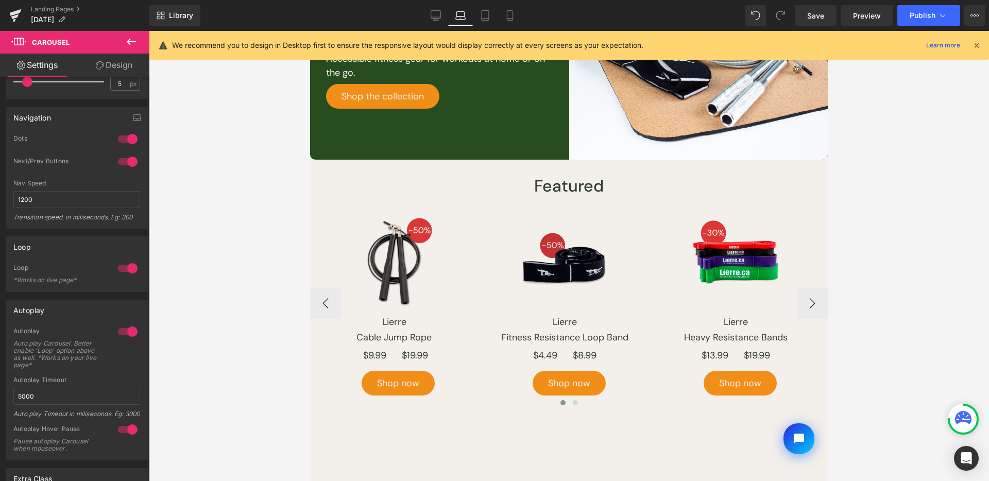
scroll to position [1225, 0]
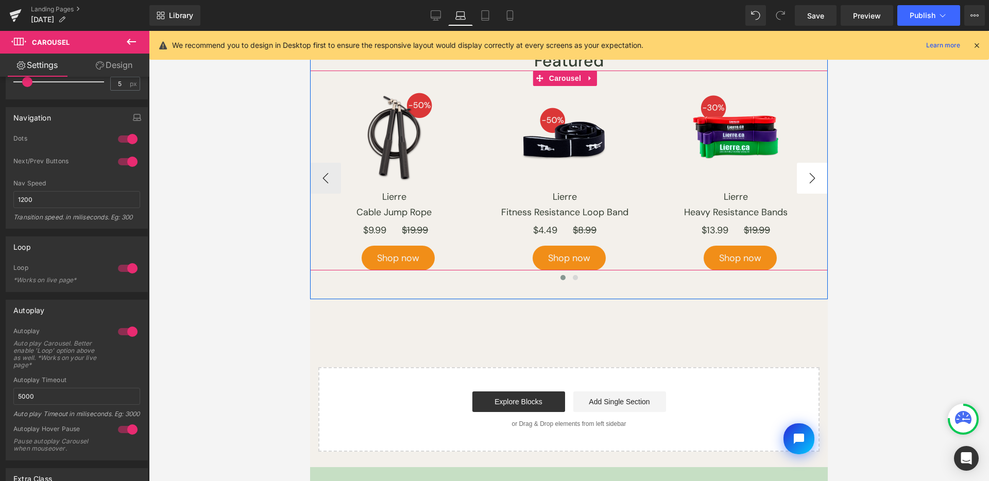
click at [810, 163] on button "›" at bounding box center [812, 178] width 31 height 31
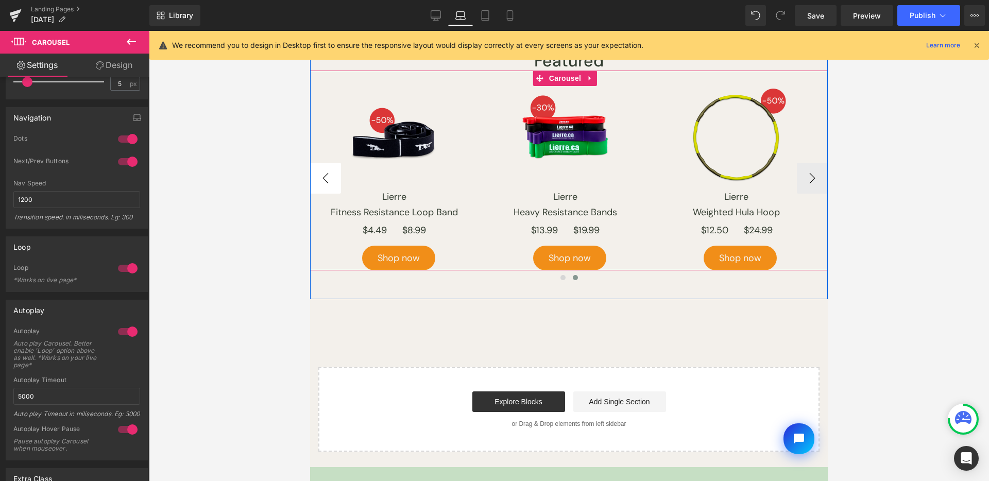
click at [325, 167] on button "‹" at bounding box center [325, 178] width 31 height 31
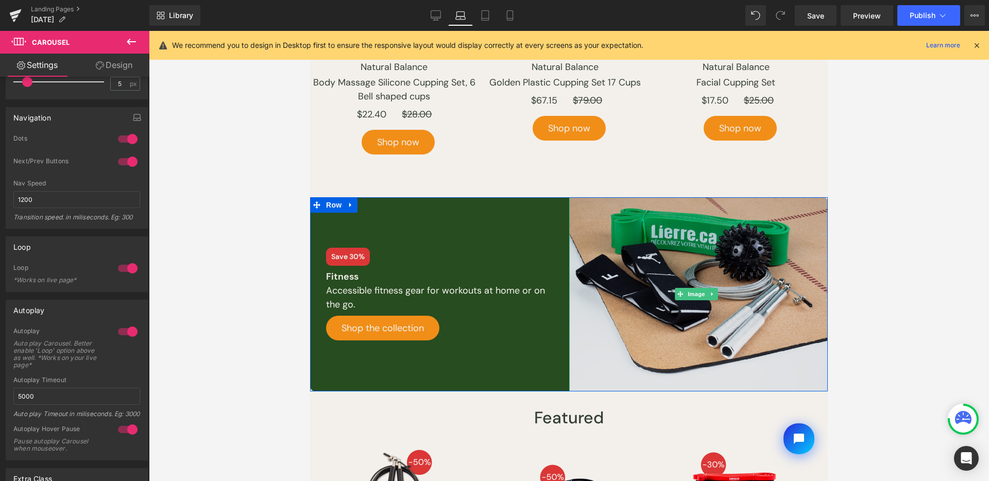
scroll to position [979, 0]
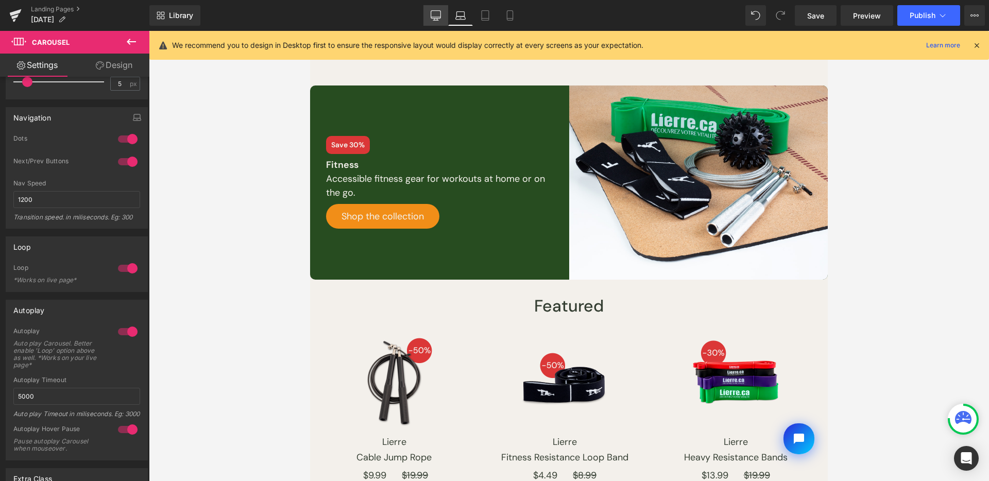
click at [438, 19] on icon at bounding box center [436, 15] width 10 height 10
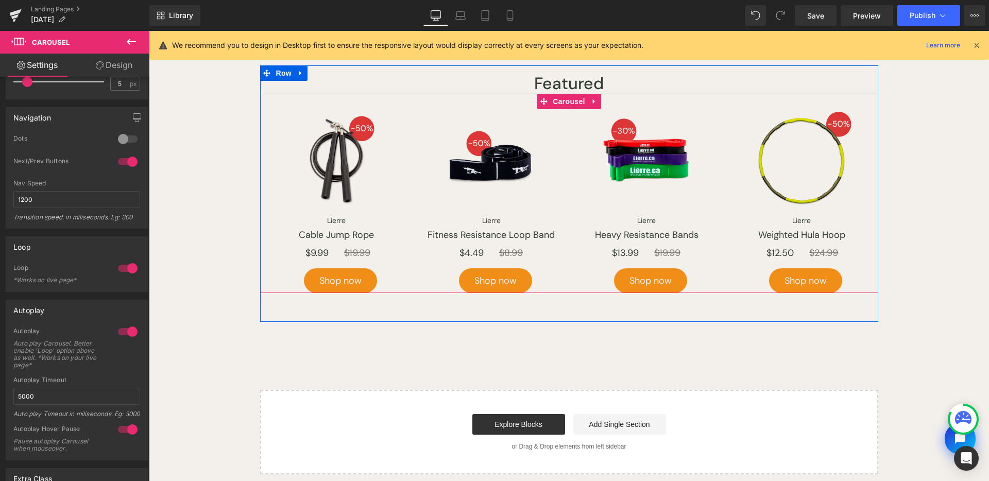
scroll to position [1296, 0]
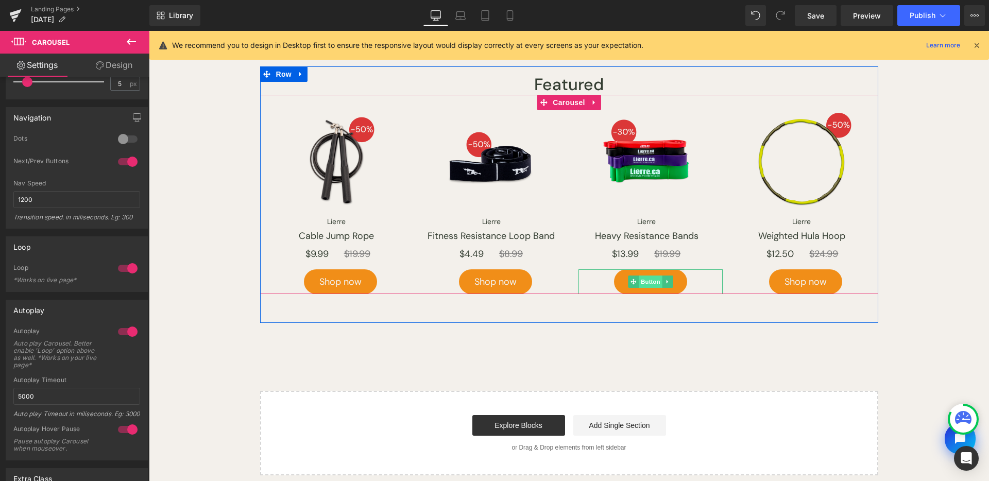
click at [643, 279] on span "Button" at bounding box center [651, 282] width 24 height 12
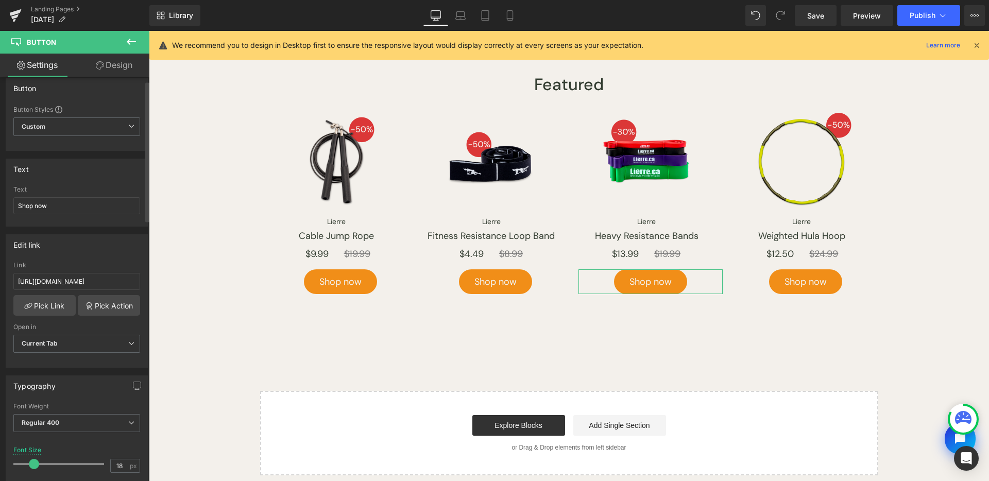
scroll to position [12, 0]
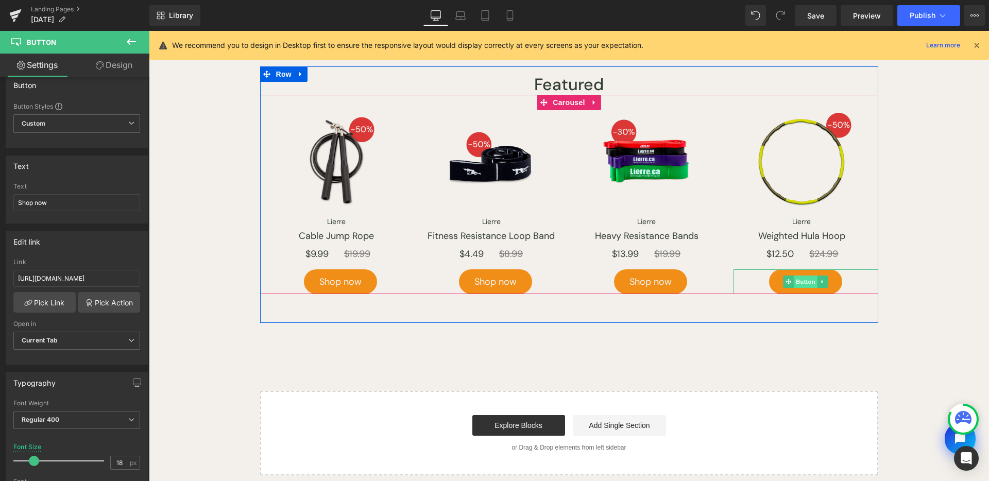
click at [803, 279] on span "Button" at bounding box center [806, 282] width 24 height 12
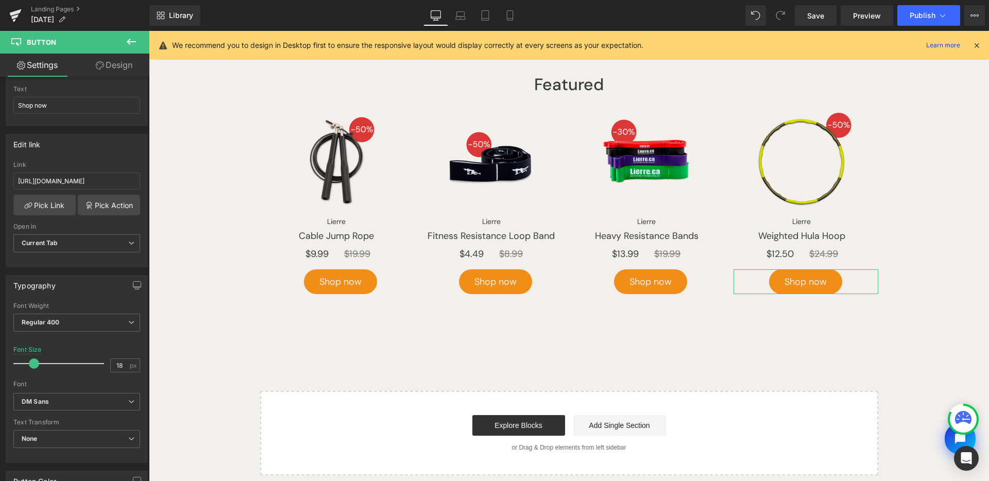
scroll to position [138, 0]
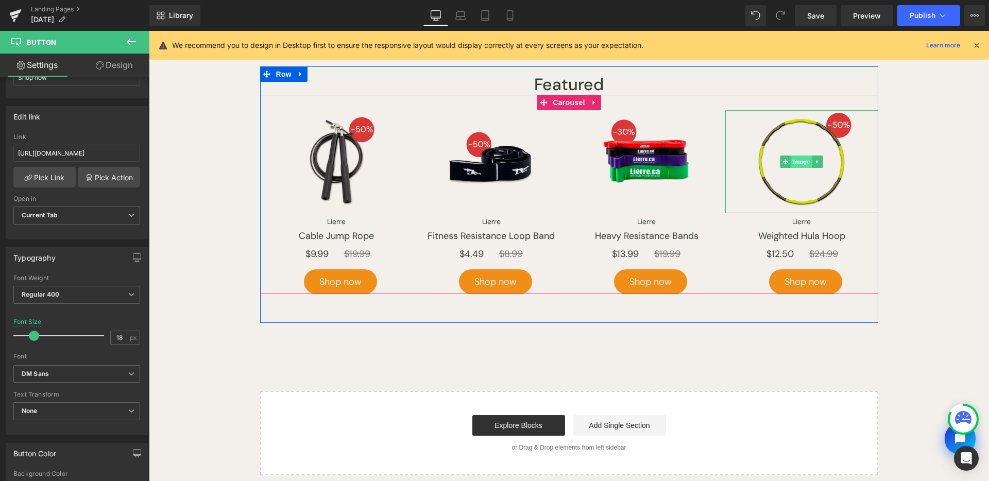
click at [800, 158] on span "Image" at bounding box center [802, 162] width 22 height 12
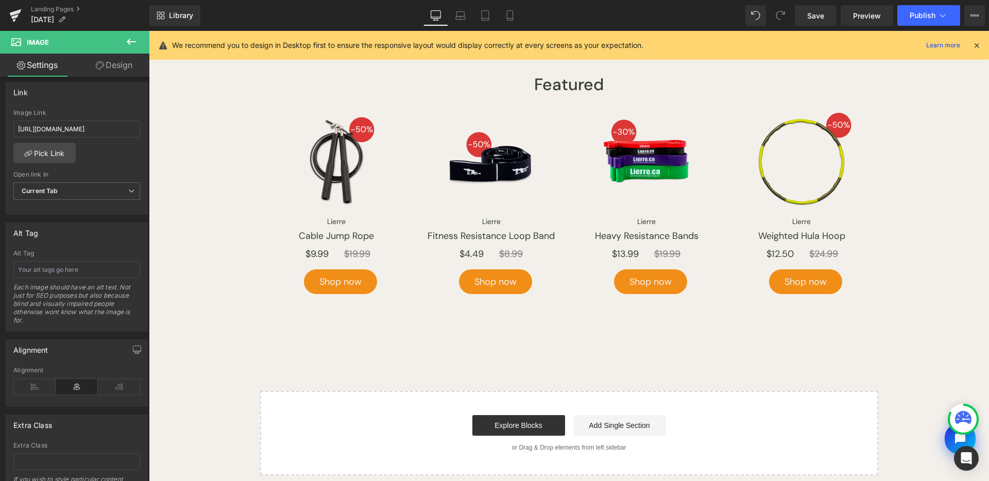
scroll to position [274, 0]
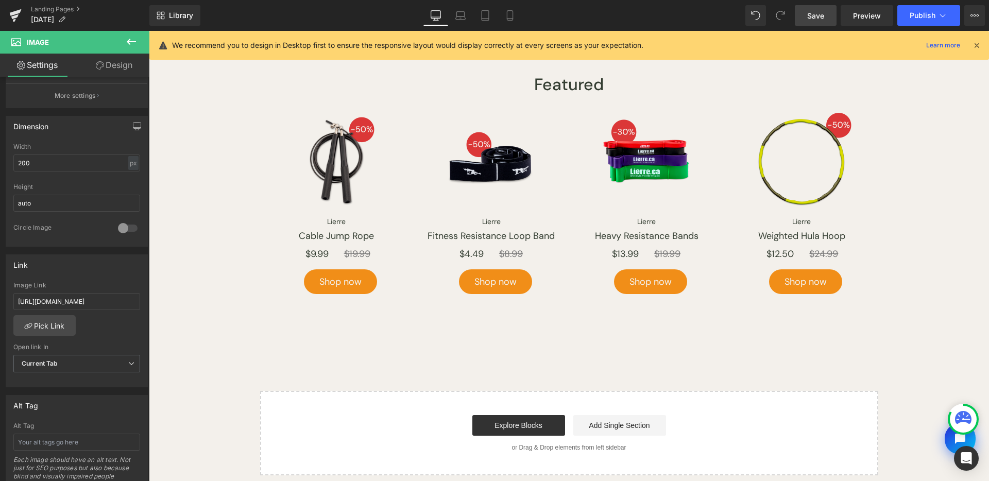
click at [814, 16] on span "Save" at bounding box center [815, 15] width 17 height 11
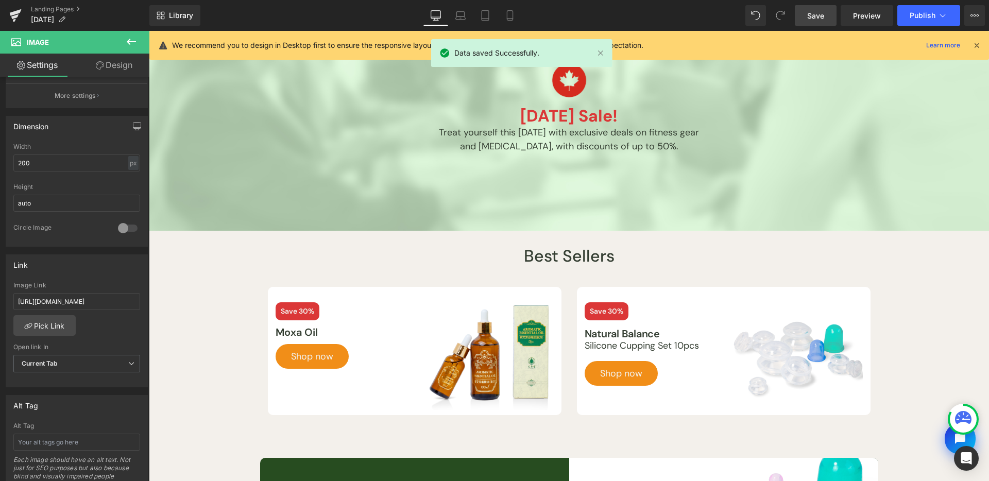
scroll to position [0, 0]
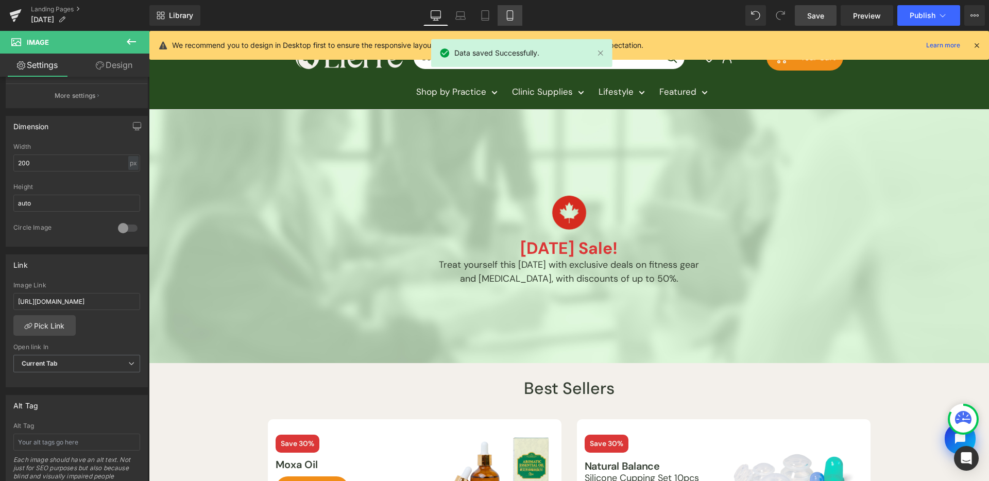
click at [506, 9] on link "Mobile" at bounding box center [510, 15] width 25 height 21
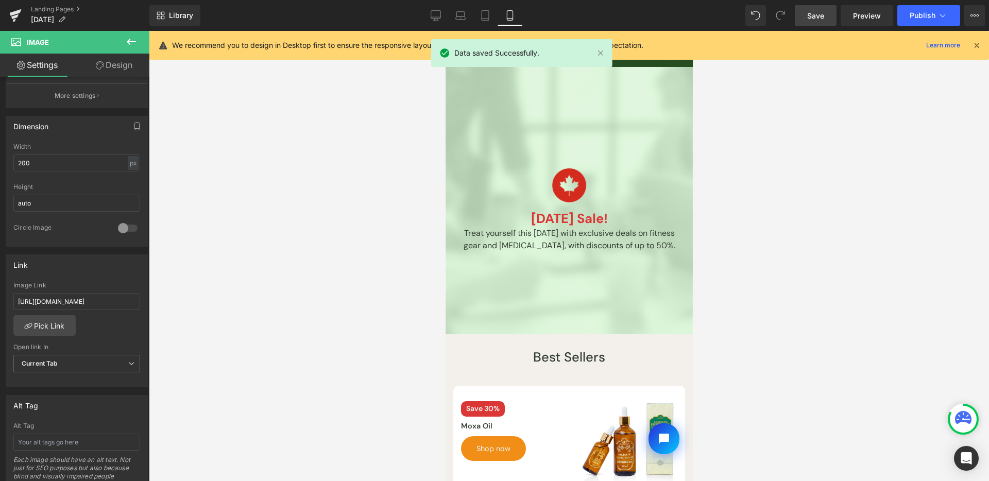
scroll to position [88, 0]
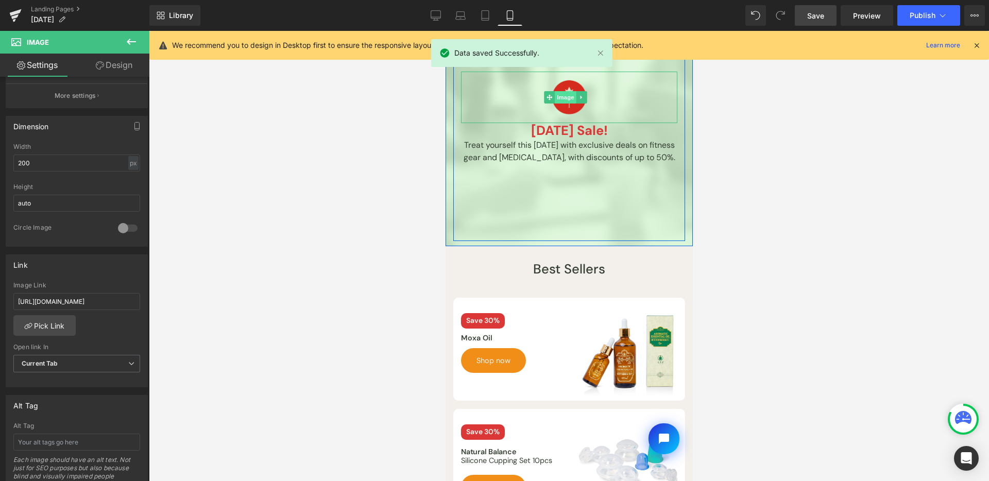
click at [565, 101] on span "Image" at bounding box center [565, 97] width 22 height 12
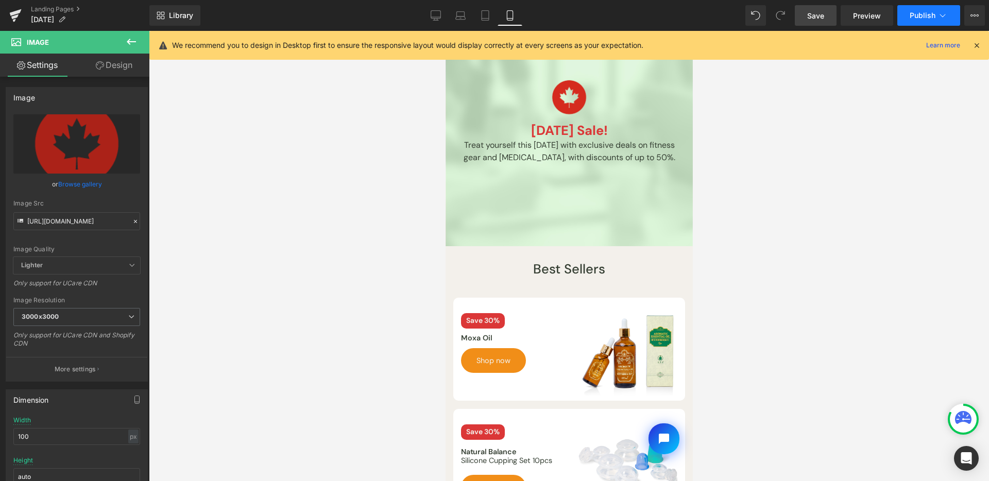
click at [944, 19] on icon at bounding box center [943, 15] width 10 height 10
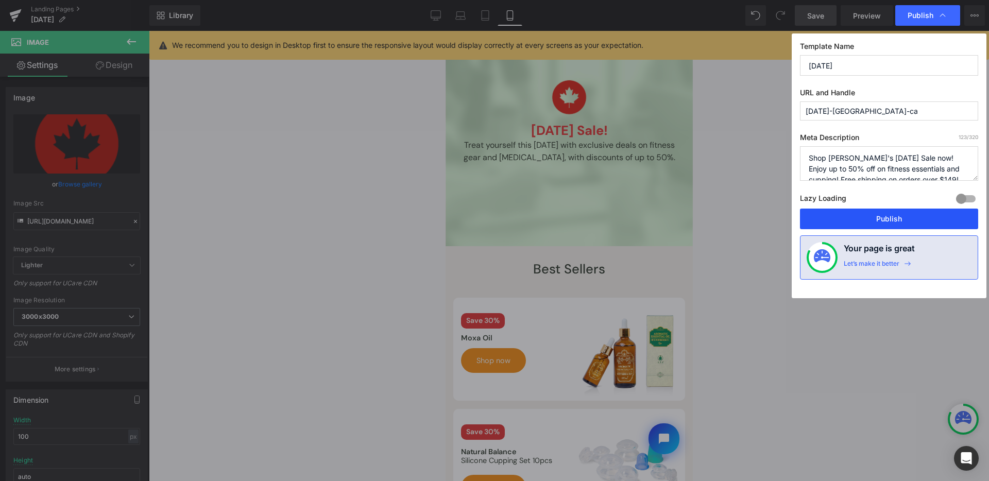
click at [836, 211] on button "Publish" at bounding box center [889, 219] width 178 height 21
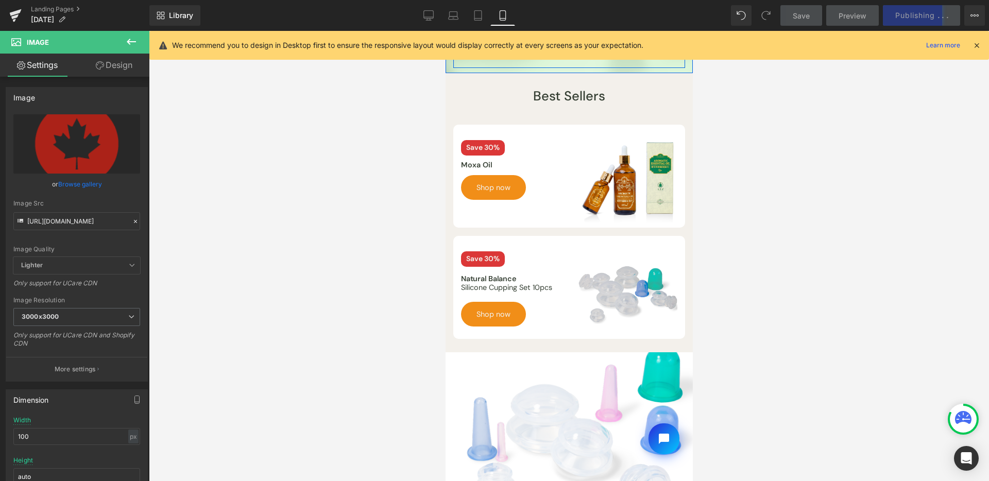
scroll to position [350, 0]
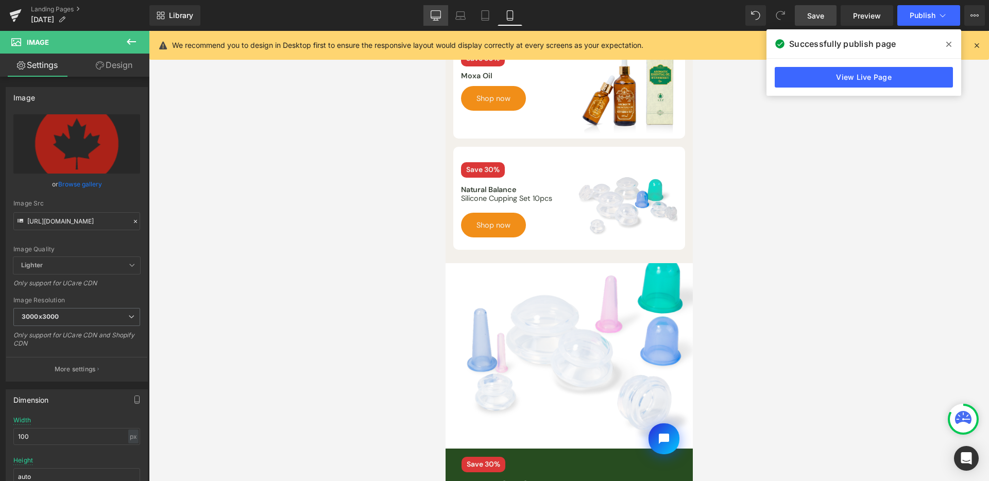
click at [444, 12] on link "Desktop" at bounding box center [435, 15] width 25 height 21
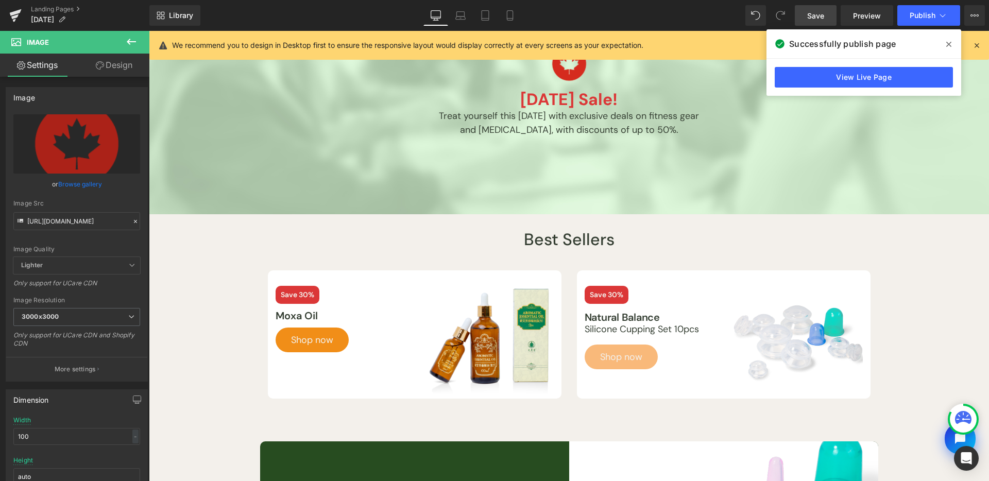
scroll to position [167, 0]
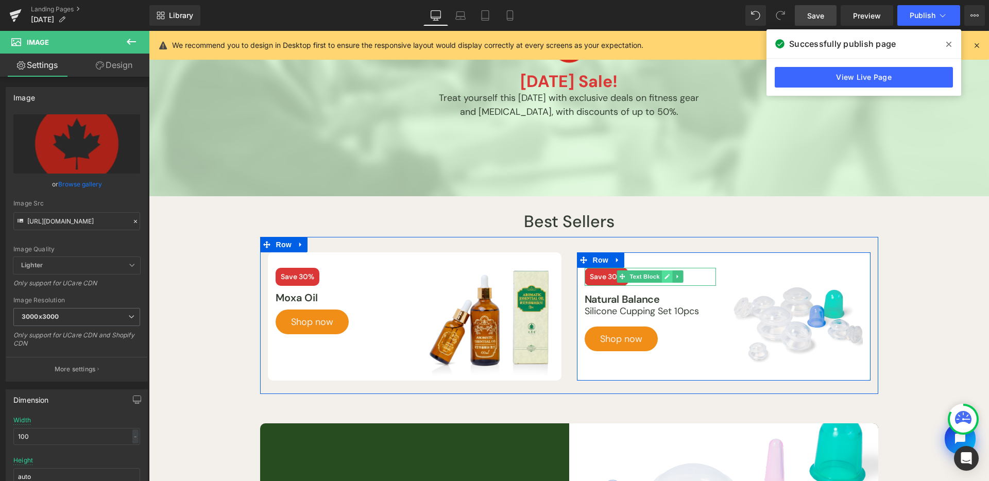
click at [665, 275] on icon at bounding box center [668, 277] width 6 height 6
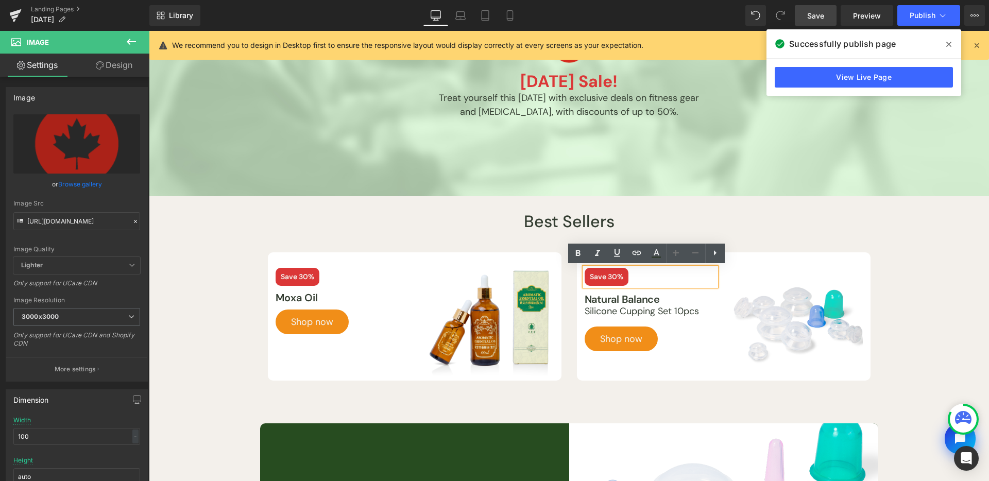
click at [608, 275] on span "Save 30%" at bounding box center [607, 277] width 44 height 18
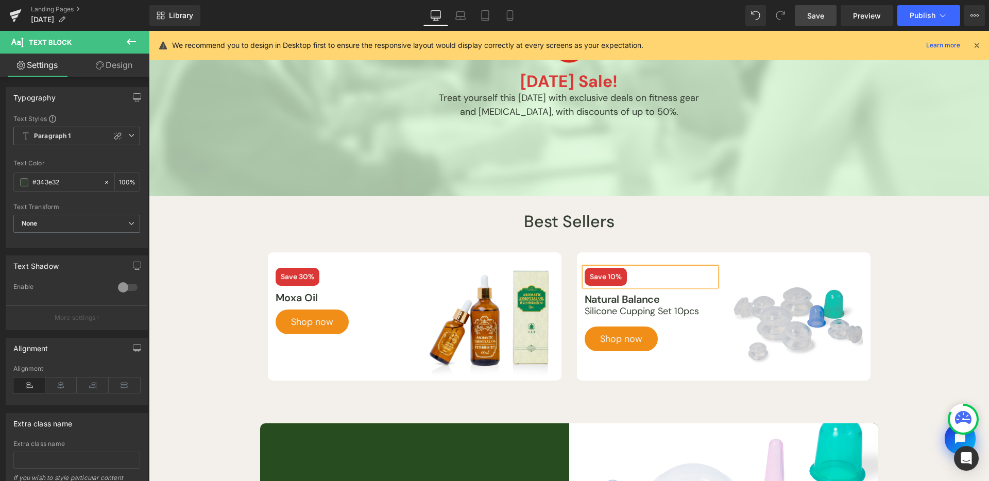
scroll to position [334, 0]
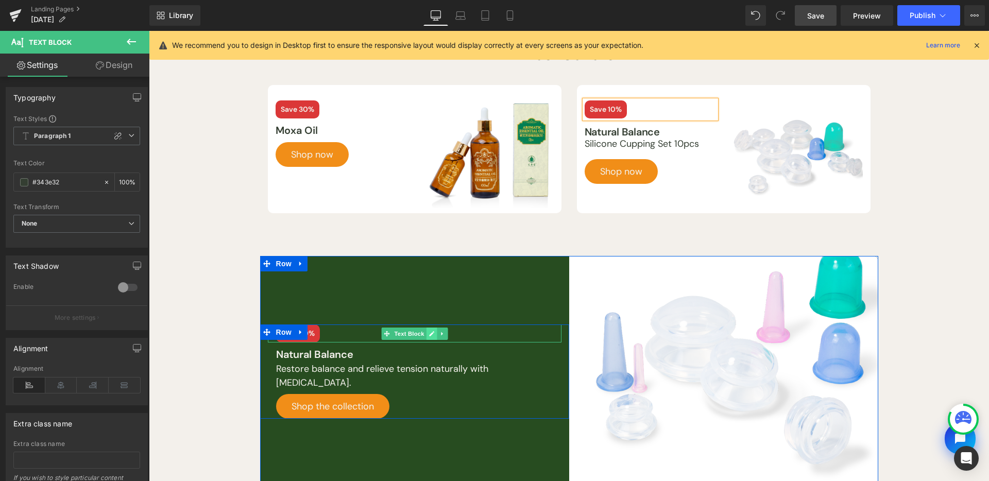
click at [429, 331] on icon at bounding box center [432, 334] width 6 height 6
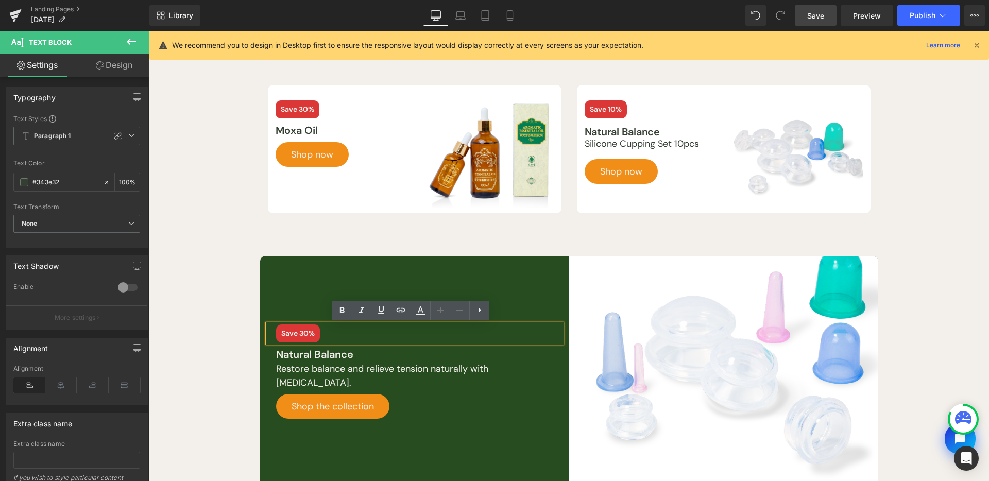
click at [298, 334] on span "Save 30%" at bounding box center [298, 334] width 44 height 18
click at [302, 334] on span "Save 30%" at bounding box center [298, 334] width 44 height 18
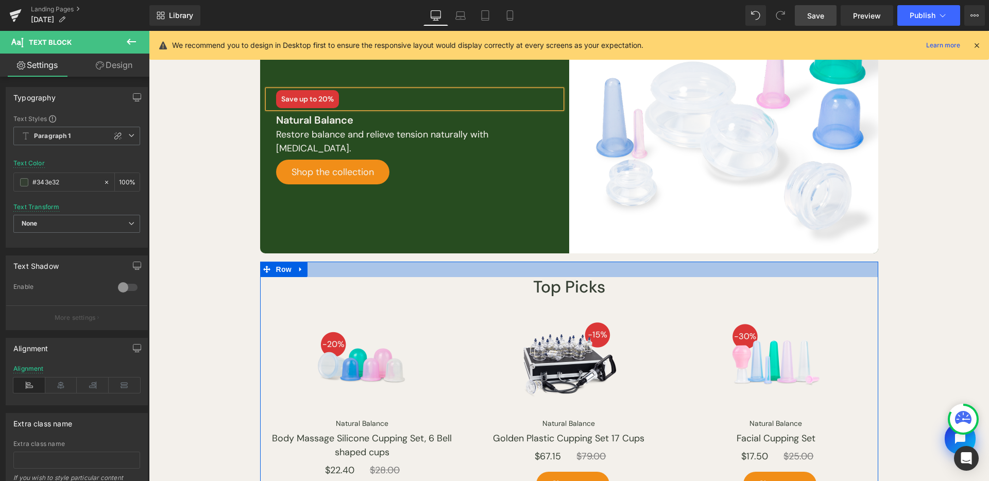
scroll to position [571, 0]
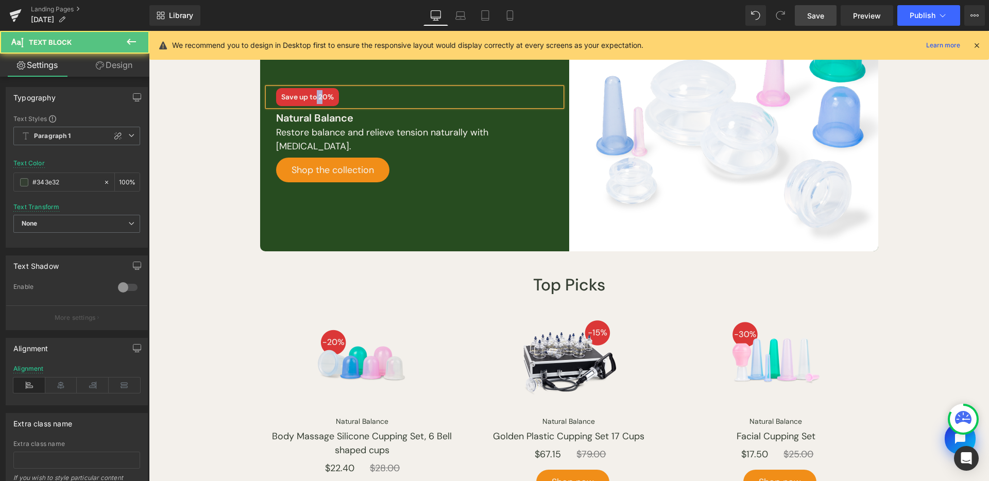
click at [314, 97] on span "Save up to 20%" at bounding box center [307, 97] width 63 height 18
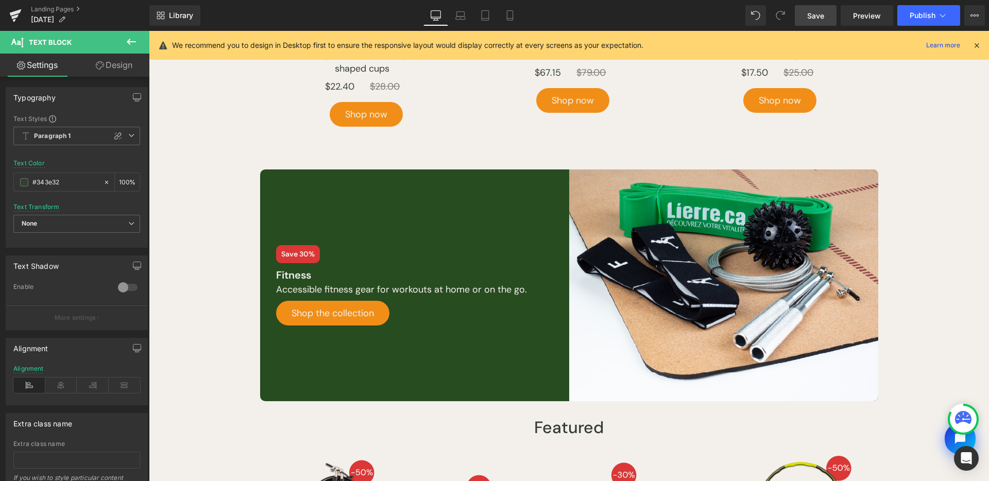
scroll to position [1104, 0]
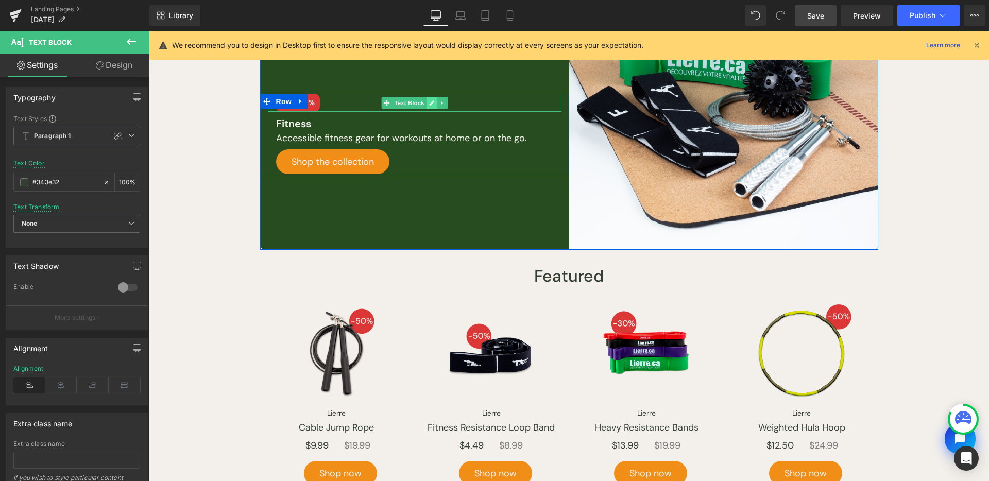
click at [429, 100] on icon at bounding box center [432, 103] width 6 height 6
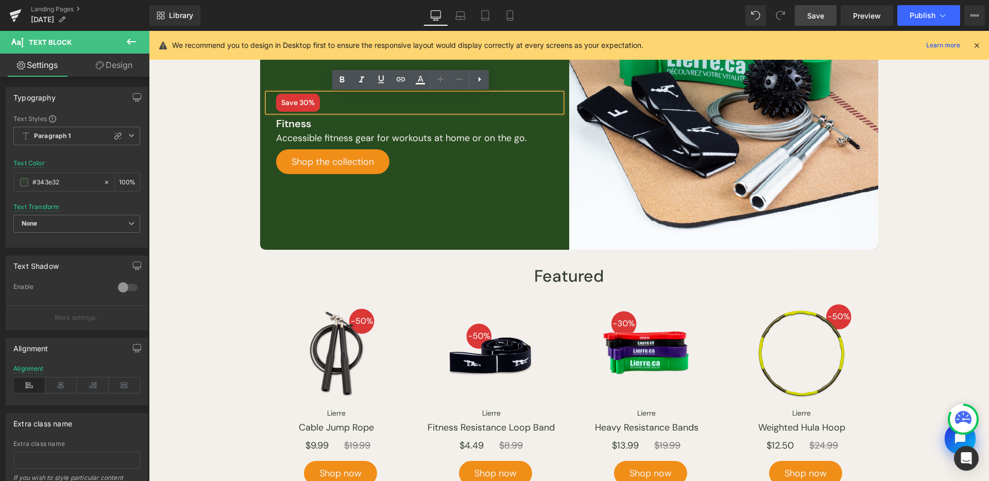
click at [294, 101] on span "Save 30%" at bounding box center [298, 103] width 44 height 18
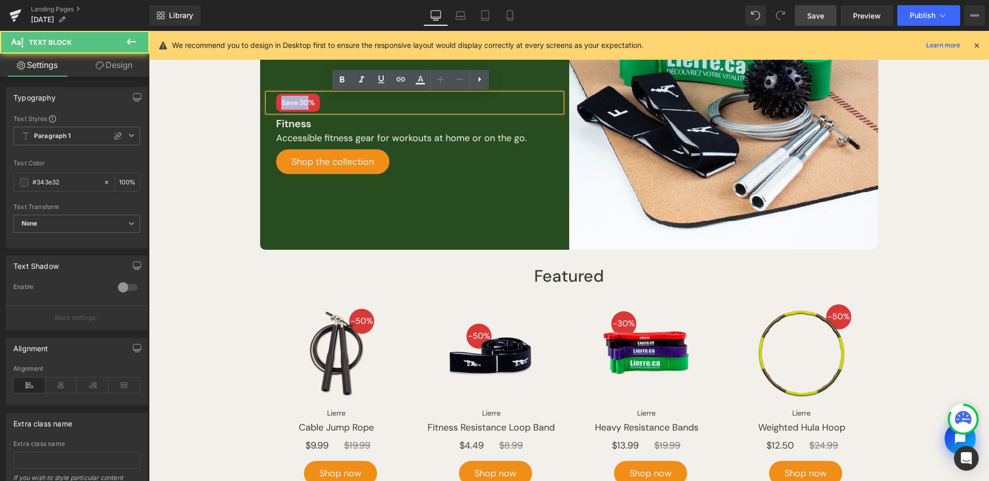
drag, startPoint x: 293, startPoint y: 103, endPoint x: 274, endPoint y: 100, distance: 18.7
click at [276, 100] on span "Save 30%" at bounding box center [298, 103] width 44 height 18
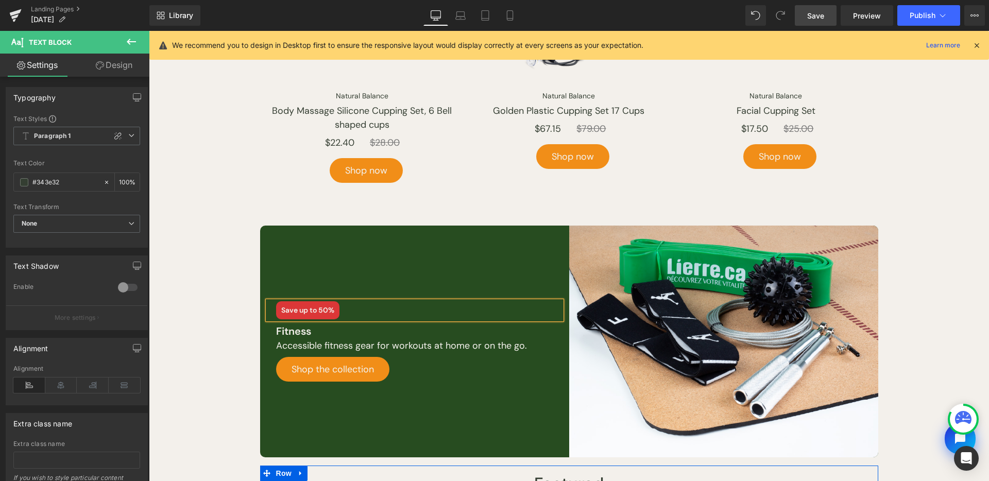
scroll to position [885, 0]
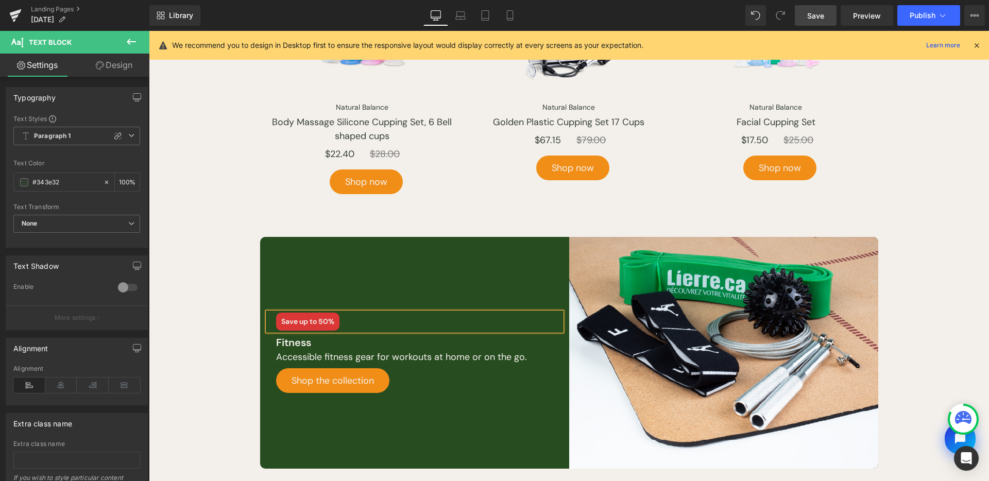
drag, startPoint x: 821, startPoint y: 19, endPoint x: 667, endPoint y: 226, distance: 257.8
click at [821, 19] on span "Save" at bounding box center [815, 15] width 17 height 11
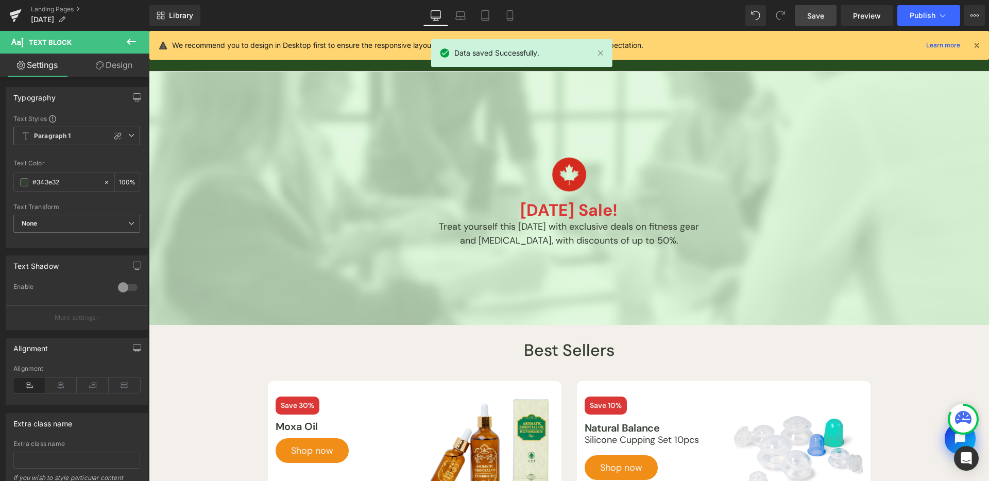
scroll to position [0, 0]
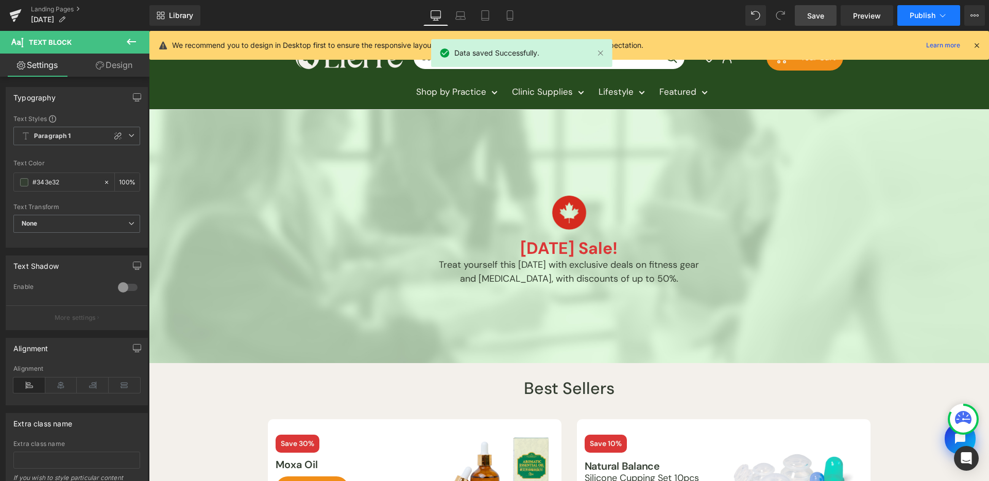
click at [937, 23] on button "Publish" at bounding box center [928, 15] width 63 height 21
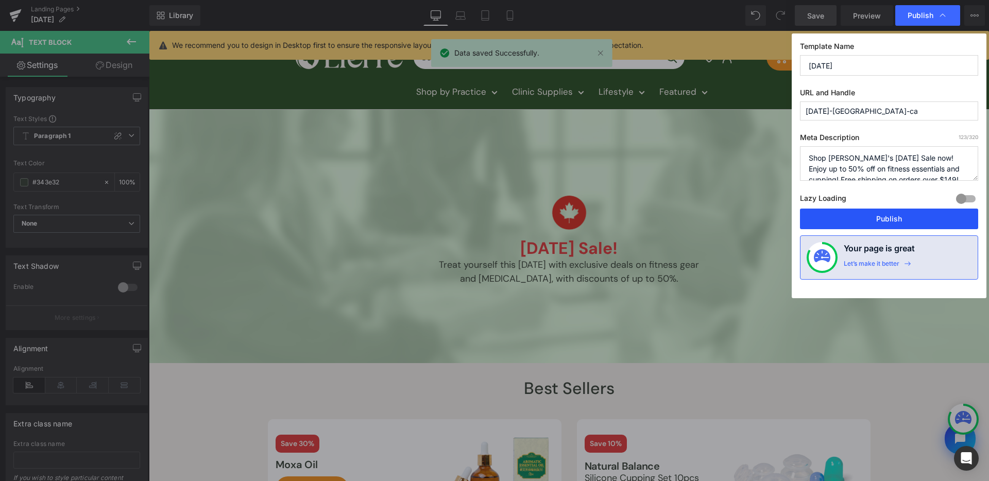
drag, startPoint x: 880, startPoint y: 224, endPoint x: 39, endPoint y: 87, distance: 852.8
click at [880, 224] on button "Publish" at bounding box center [889, 219] width 178 height 21
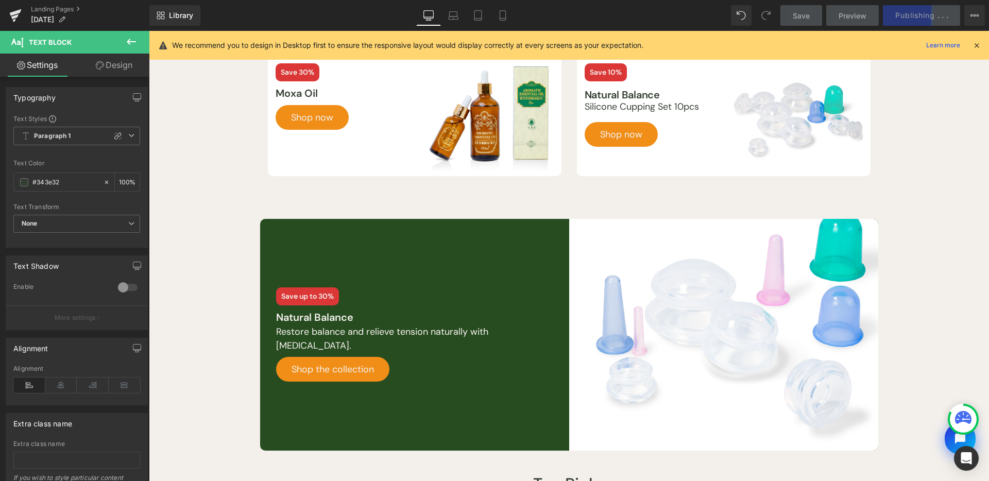
scroll to position [375, 0]
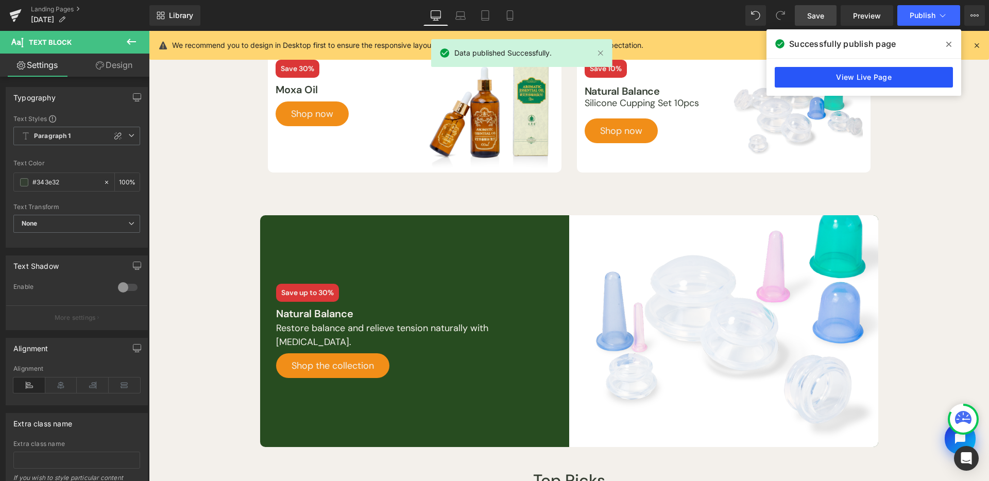
click at [801, 72] on link "View Live Page" at bounding box center [864, 77] width 178 height 21
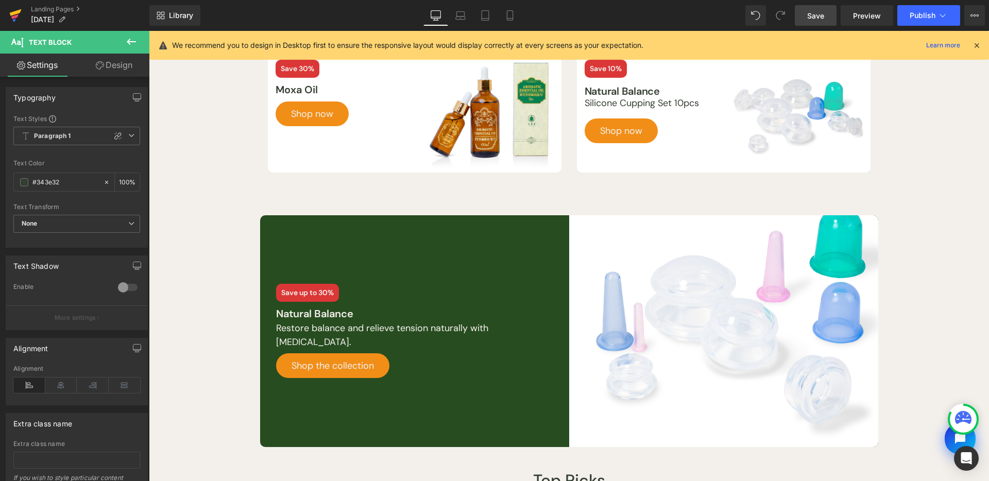
click at [9, 21] on icon at bounding box center [15, 16] width 12 height 26
